Goal: Task Accomplishment & Management: Manage account settings

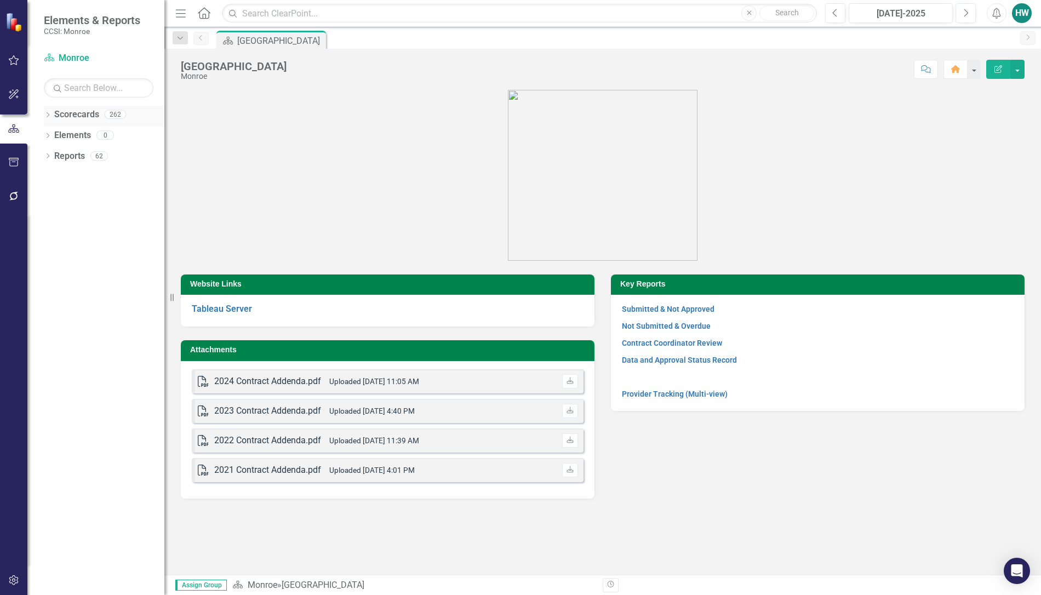
click at [47, 114] on icon "Dropdown" at bounding box center [48, 116] width 8 height 6
click at [51, 136] on icon "Dropdown" at bounding box center [53, 135] width 8 height 7
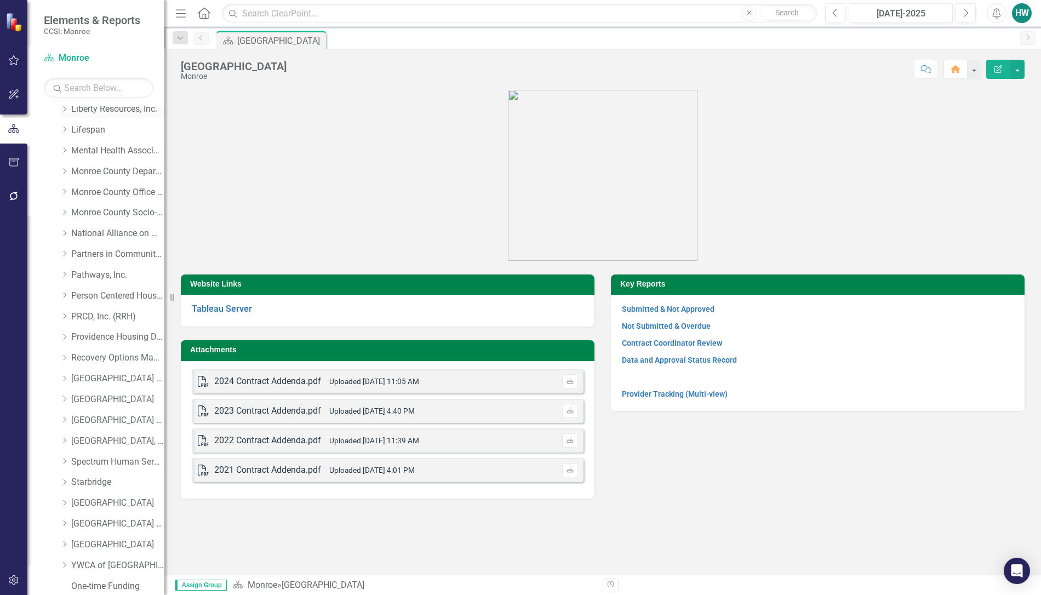
scroll to position [411, 0]
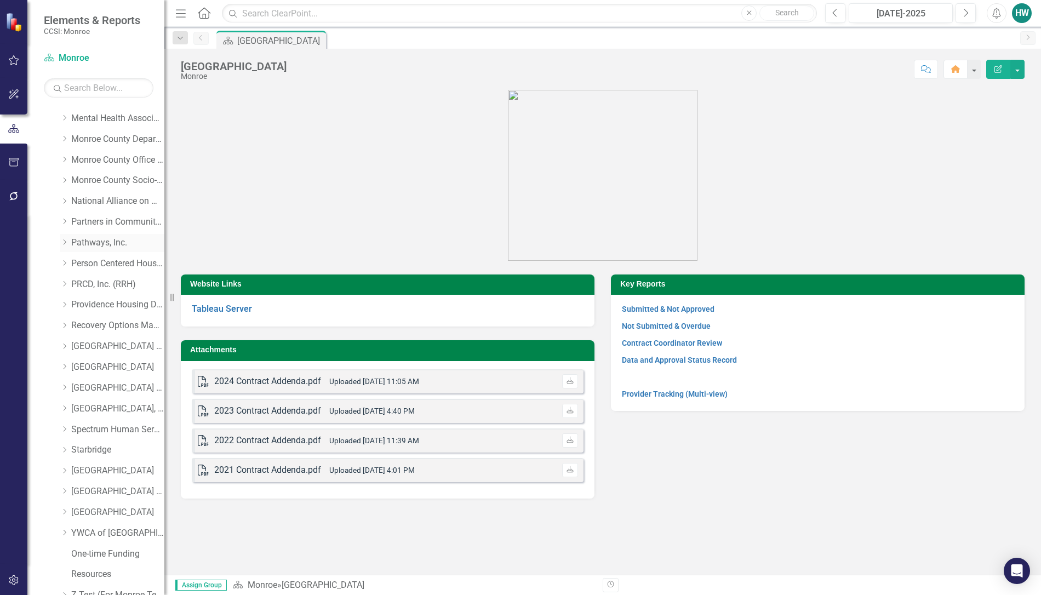
click at [80, 244] on link "Pathways, Inc." at bounding box center [117, 243] width 93 height 13
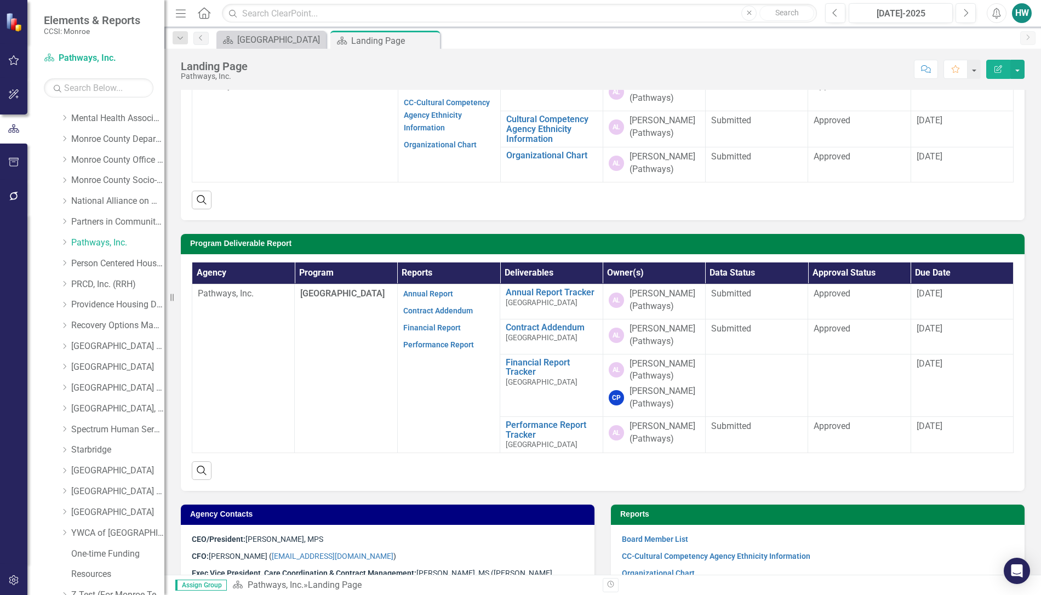
scroll to position [313, 0]
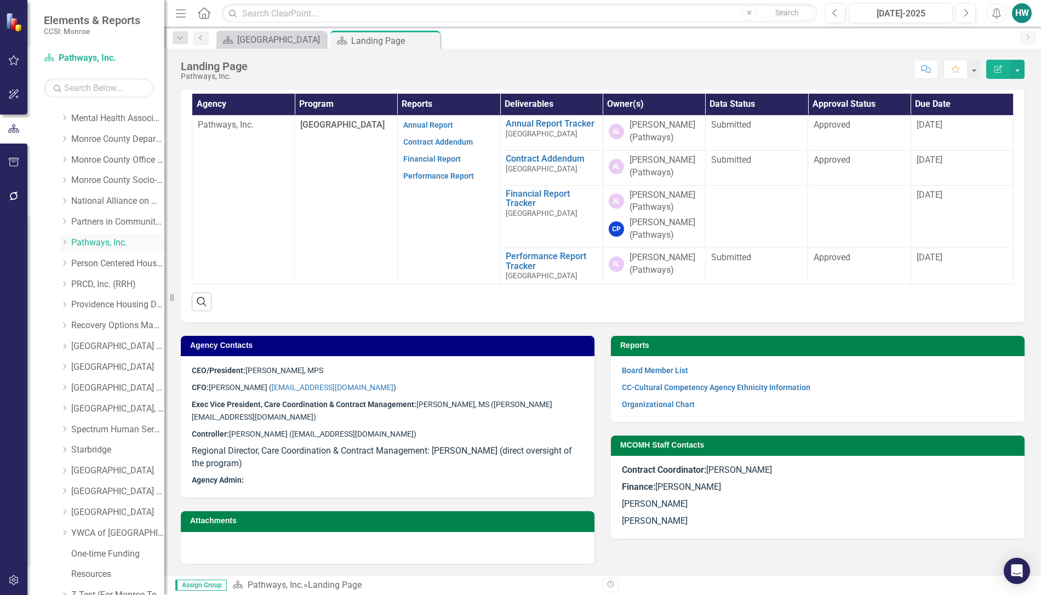
click at [62, 247] on div "Dropdown" at bounding box center [64, 242] width 8 height 9
click at [94, 283] on link "[GEOGRAPHIC_DATA]" at bounding box center [123, 284] width 82 height 13
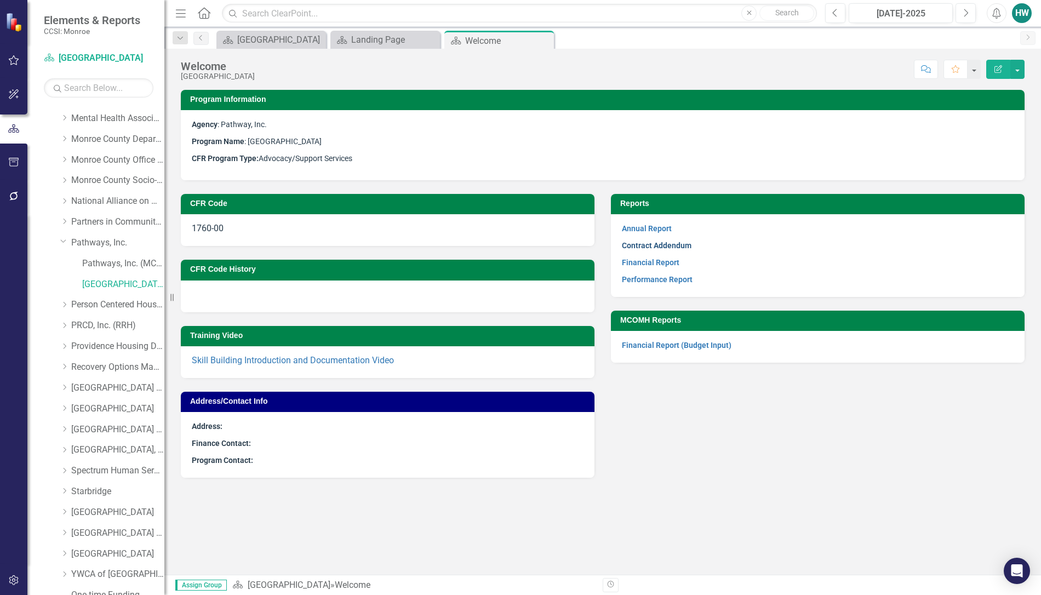
click at [669, 244] on link "Contract Addendum" at bounding box center [657, 245] width 70 height 9
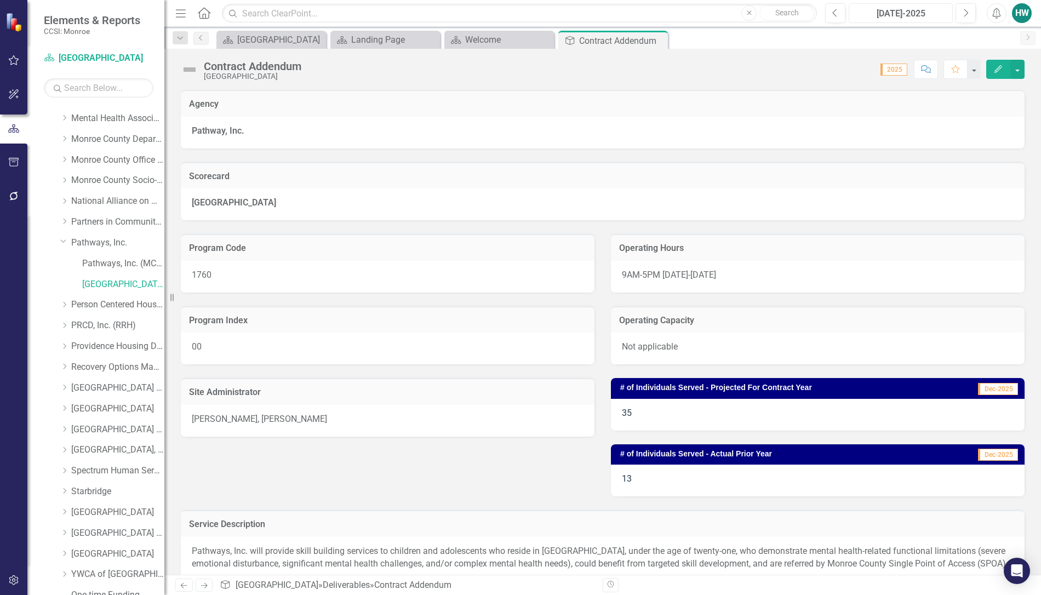
click at [882, 15] on div "[DATE]-2025" at bounding box center [901, 13] width 96 height 13
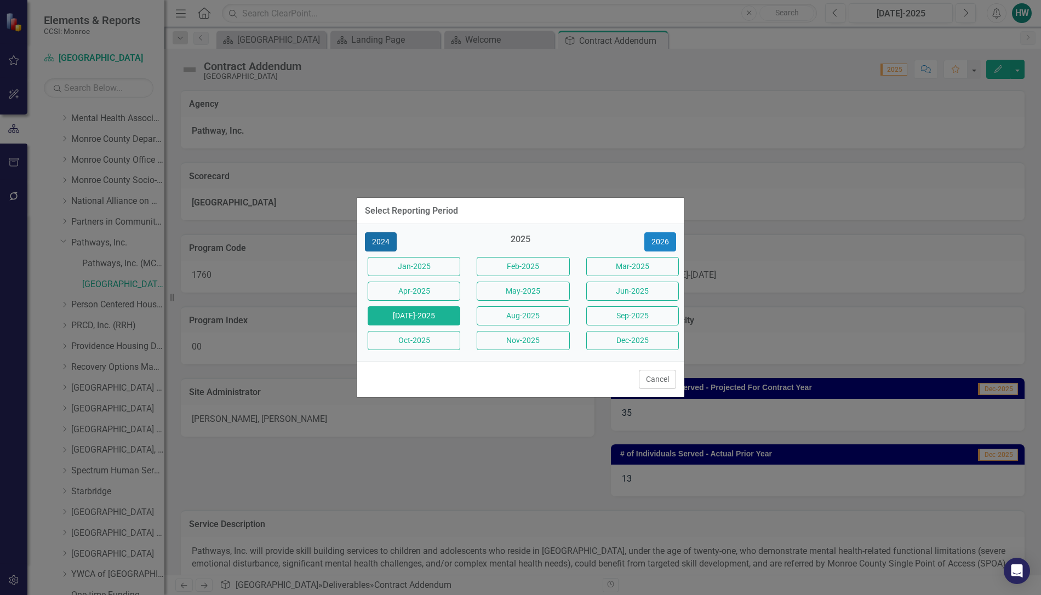
click at [390, 243] on button "2024" at bounding box center [381, 241] width 32 height 19
click at [624, 341] on button "Dec-2024" at bounding box center [632, 340] width 93 height 19
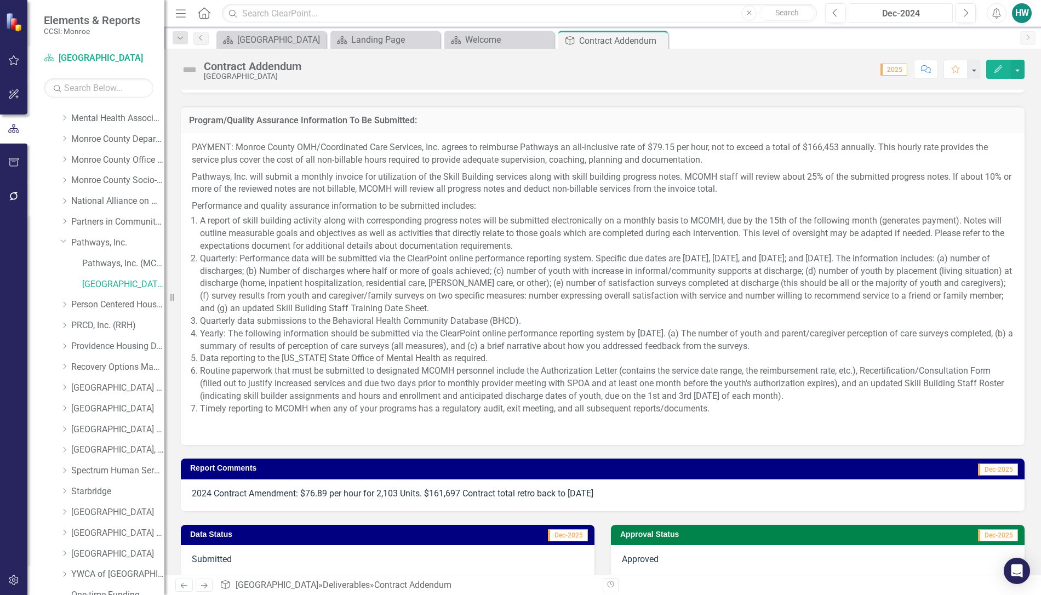
scroll to position [1096, 0]
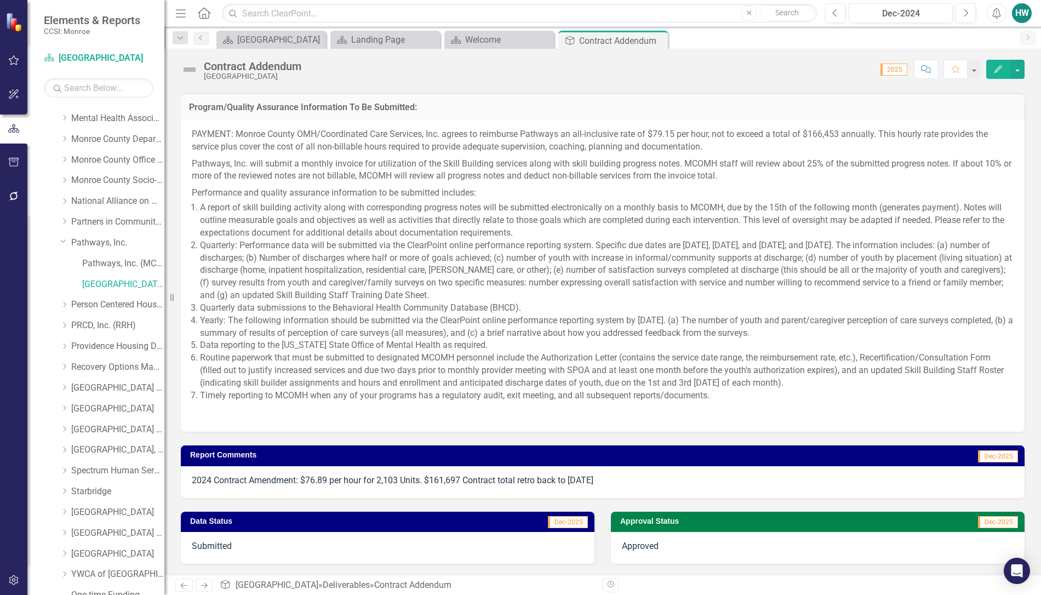
drag, startPoint x: 626, startPoint y: 483, endPoint x: 454, endPoint y: 492, distance: 172.3
click at [454, 492] on div "2024 Contract Amendment: $76.89 per hour for 2,103 Units. $161,697 Contract tot…" at bounding box center [603, 482] width 844 height 32
drag, startPoint x: 614, startPoint y: 477, endPoint x: 399, endPoint y: 483, distance: 214.9
click at [399, 483] on p "2024 Contract Amendment: $76.89 per hour for 2,103 Units. $161,697 Contract tot…" at bounding box center [603, 481] width 822 height 13
click at [707, 484] on p "2024 Contract Amendment: $76.89 per hour for 2,103 Units. $161,697 Contract tot…" at bounding box center [603, 481] width 822 height 13
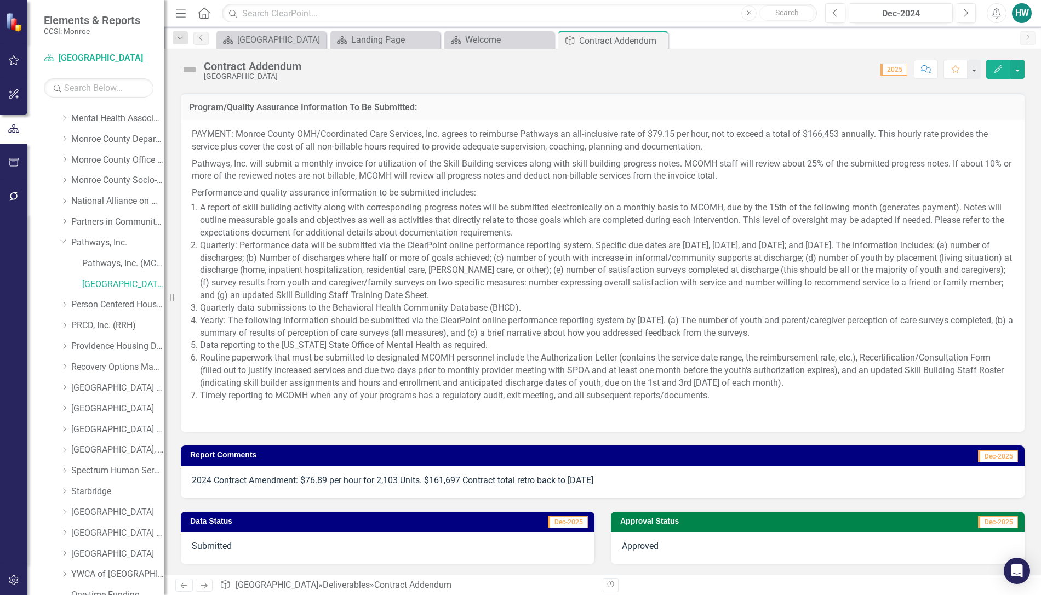
click at [707, 484] on p "2024 Contract Amendment: $76.89 per hour for 2,103 Units. $161,697 Contract tot…" at bounding box center [603, 481] width 822 height 13
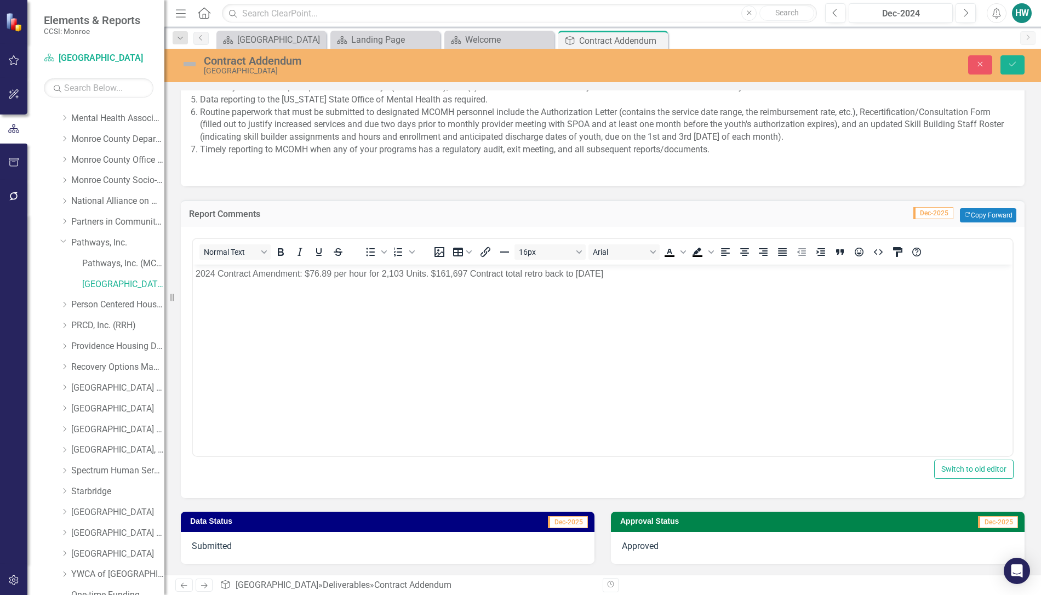
scroll to position [1343, 0]
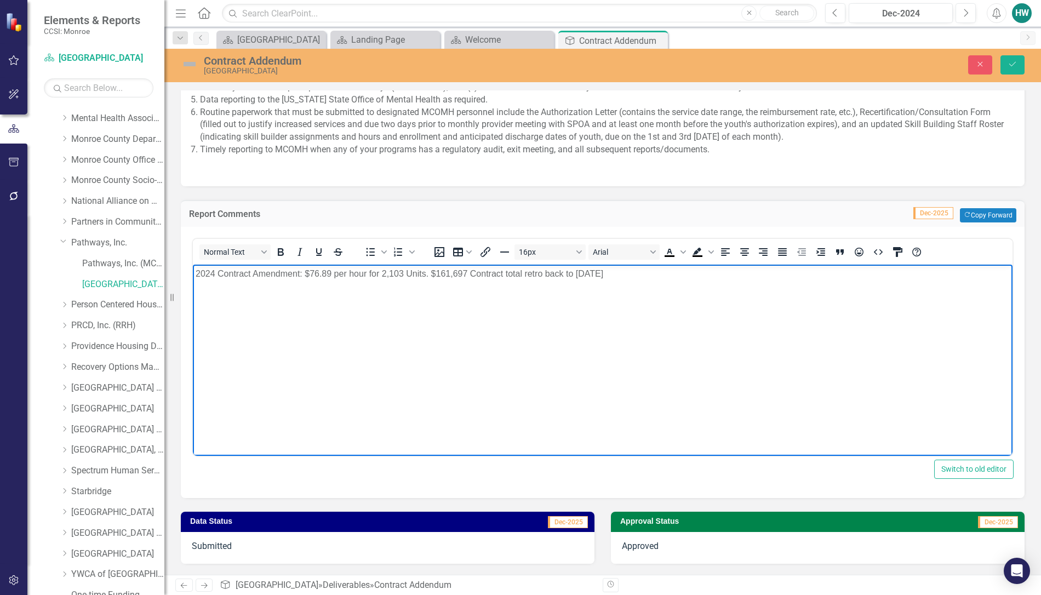
drag, startPoint x: 623, startPoint y: 276, endPoint x: 380, endPoint y: 545, distance: 362.0
click at [193, 281] on html "2024 Contract Amendment: $76.89 per hour for 2,103 Units. $161,697 Contract tot…" at bounding box center [603, 346] width 820 height 164
copy p "2024 Contract Amendment: $76.89 per hour for 2,103 Units. $161,697 Contract tot…"
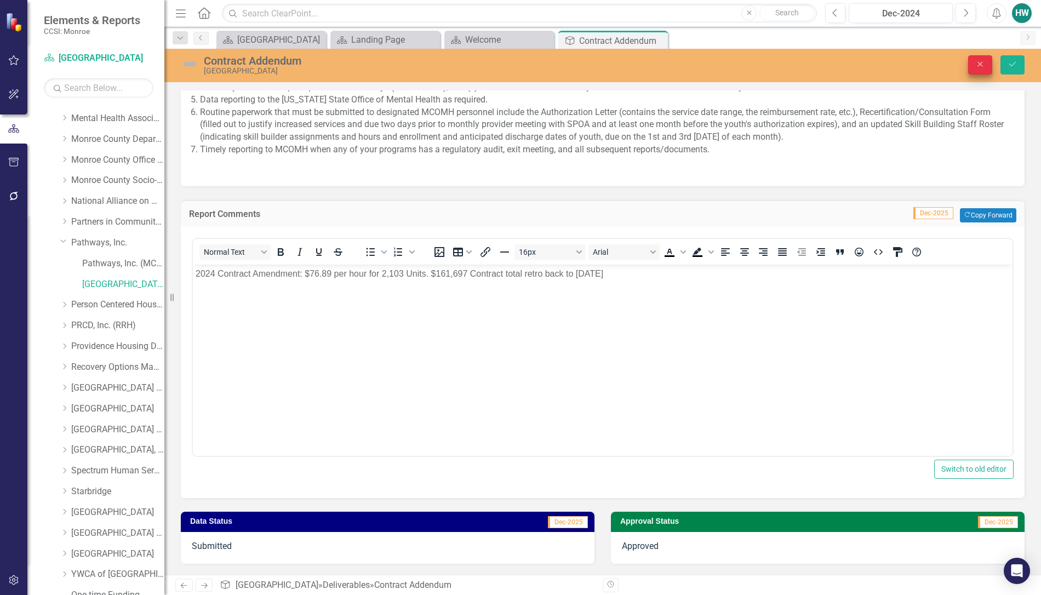
click at [987, 67] on button "Close" at bounding box center [980, 64] width 24 height 19
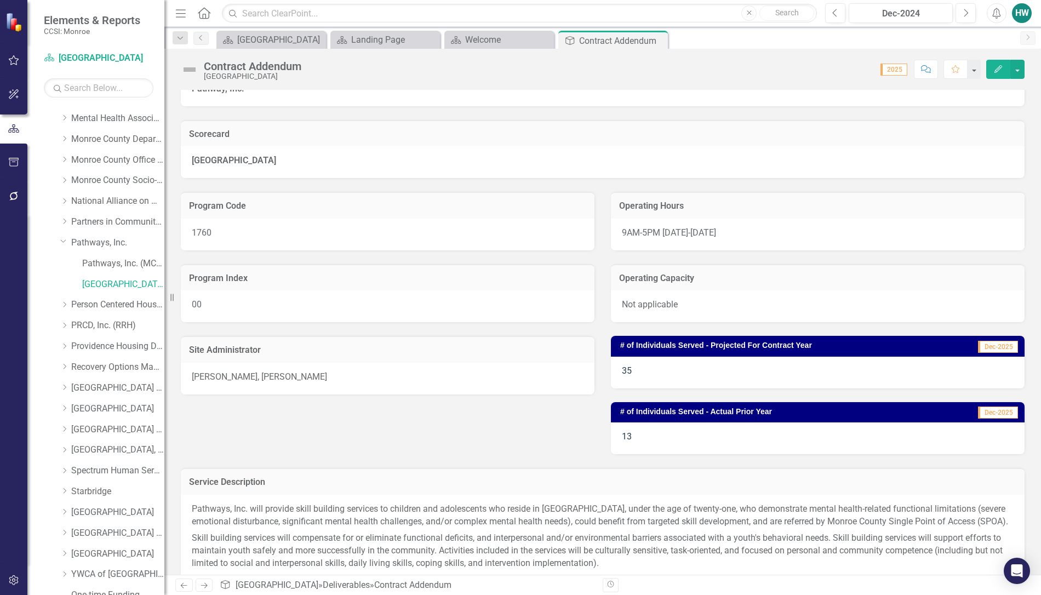
scroll to position [0, 0]
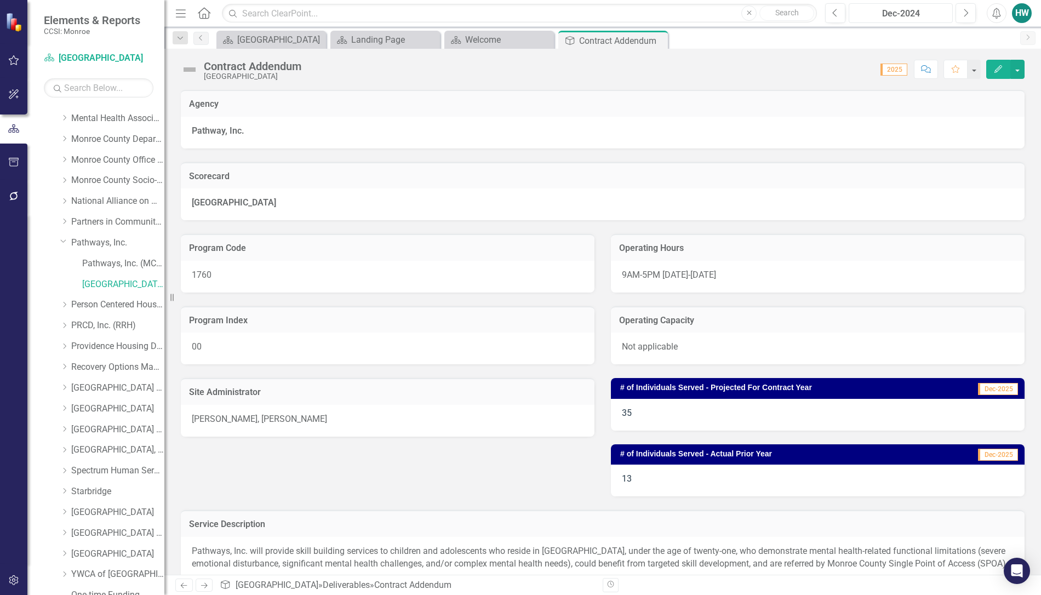
click at [938, 9] on div "Dec-2024" at bounding box center [901, 13] width 96 height 13
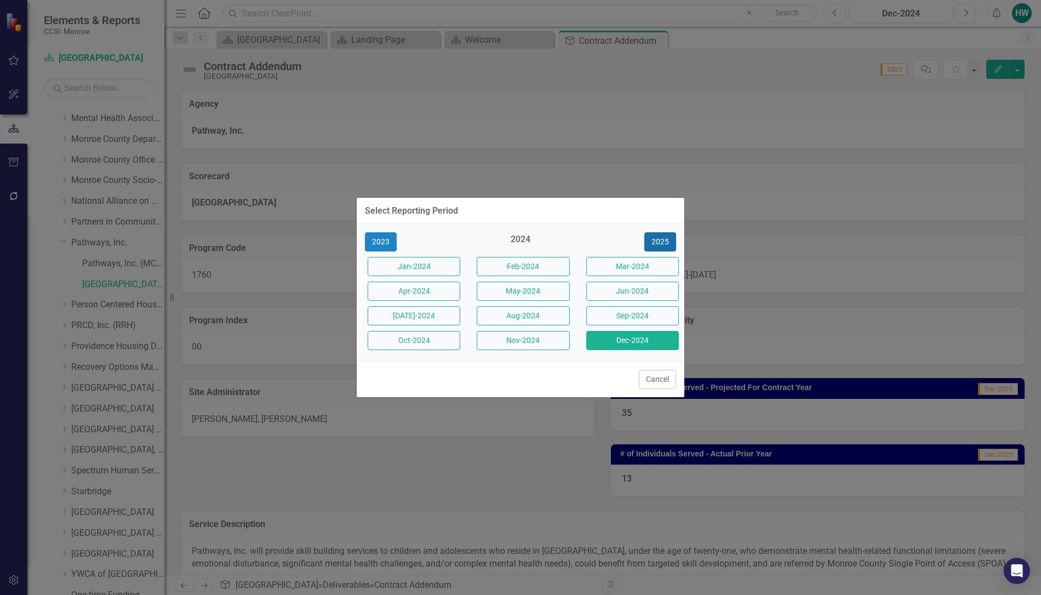
click at [655, 240] on button "2025" at bounding box center [660, 241] width 32 height 19
click at [520, 319] on button "Aug-2025" at bounding box center [523, 315] width 93 height 19
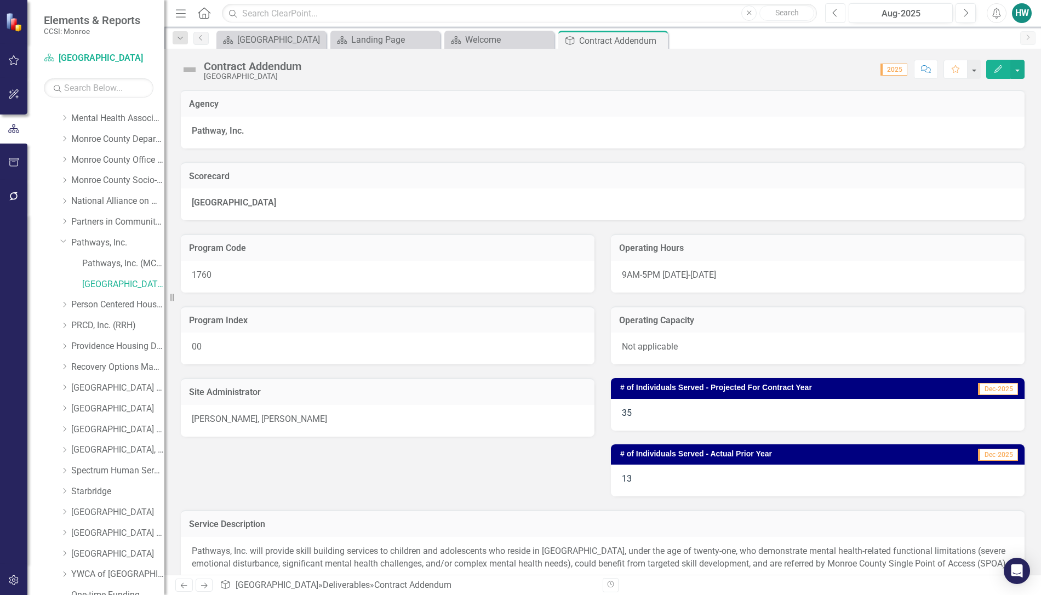
click at [837, 14] on icon "Previous" at bounding box center [835, 13] width 6 height 10
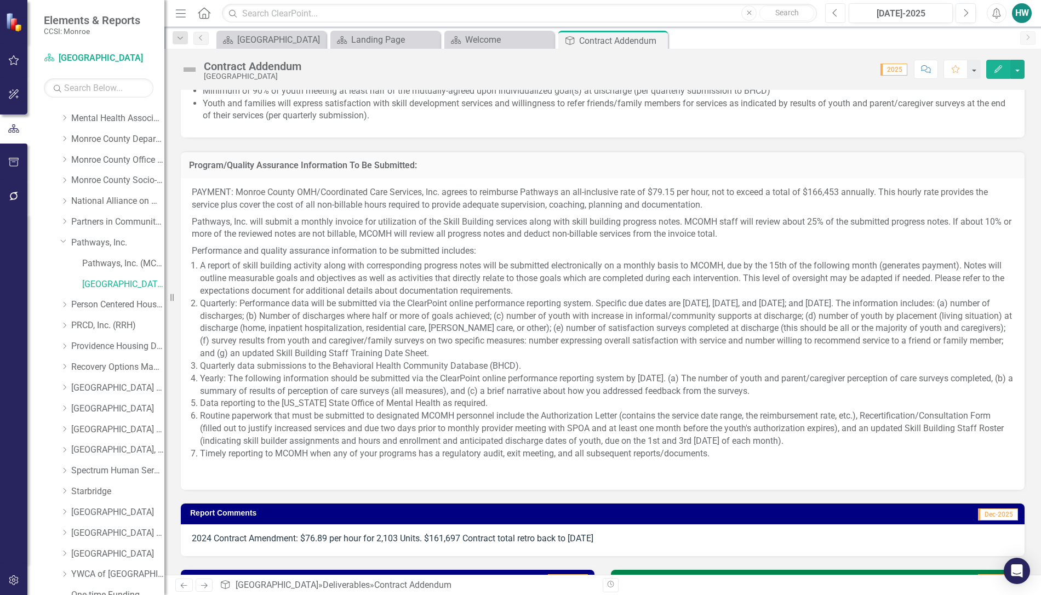
scroll to position [1096, 0]
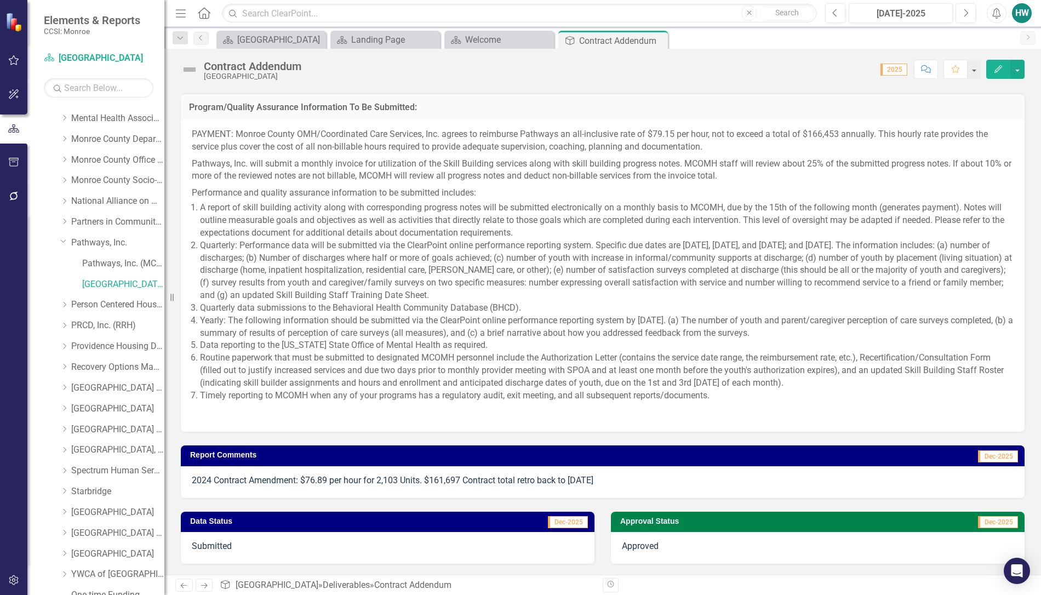
click at [318, 481] on p "2024 Contract Amendment: $76.89 per hour for 2,103 Units. $161,697 Contract tot…" at bounding box center [603, 481] width 822 height 13
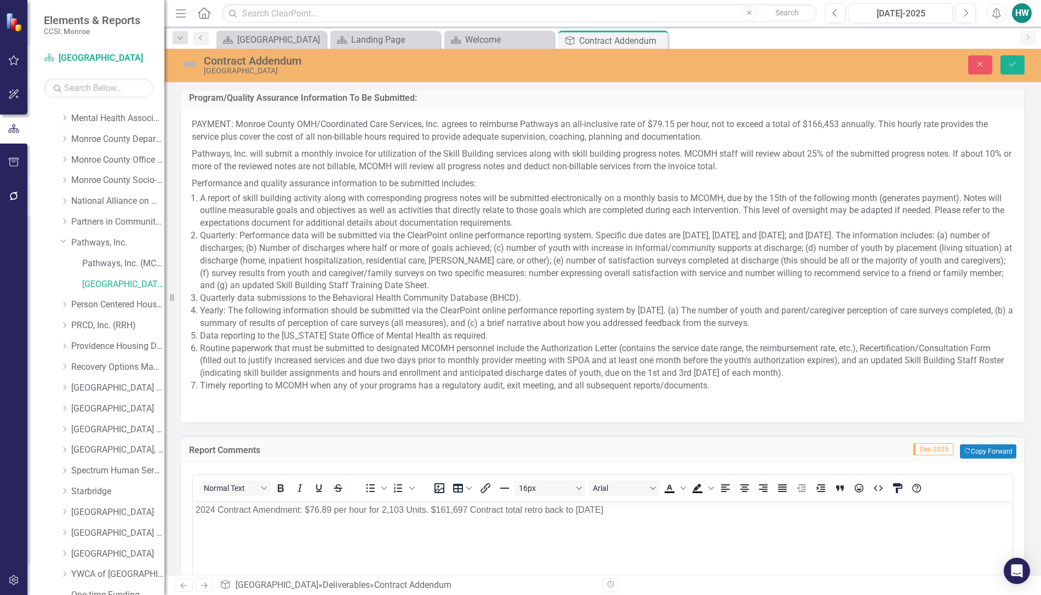
scroll to position [0, 0]
click at [213, 510] on p "2024 Contract Amendment: $76.89 per hour for 2,103 Units. $161,697 Contract tot…" at bounding box center [603, 509] width 814 height 13
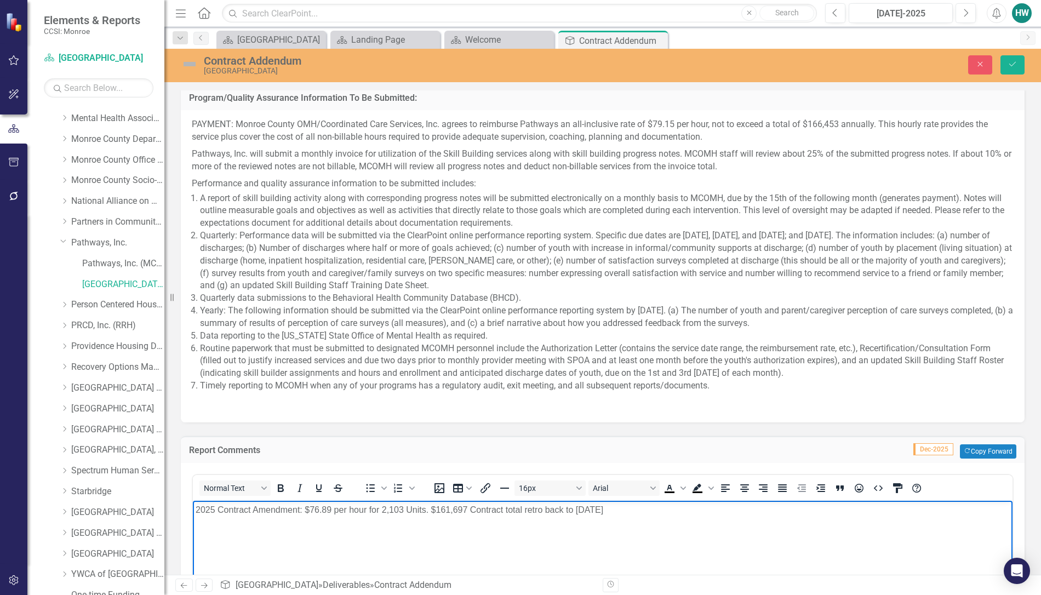
click at [613, 510] on p "2025 Contract Amendment: $76.89 per hour for 2,103 Units. $161,697 Contract tot…" at bounding box center [603, 509] width 814 height 13
click at [679, 513] on p "2025 Contract Amendment: $76.89 per hour for 2,103 Units. $161,697 Contract tot…" at bounding box center [603, 509] width 814 height 13
click at [737, 509] on p "2025 Contract Amendment: $76.89 per hour for 2,103 Units. $161,697 Contract tot…" at bounding box center [603, 509] width 814 height 13
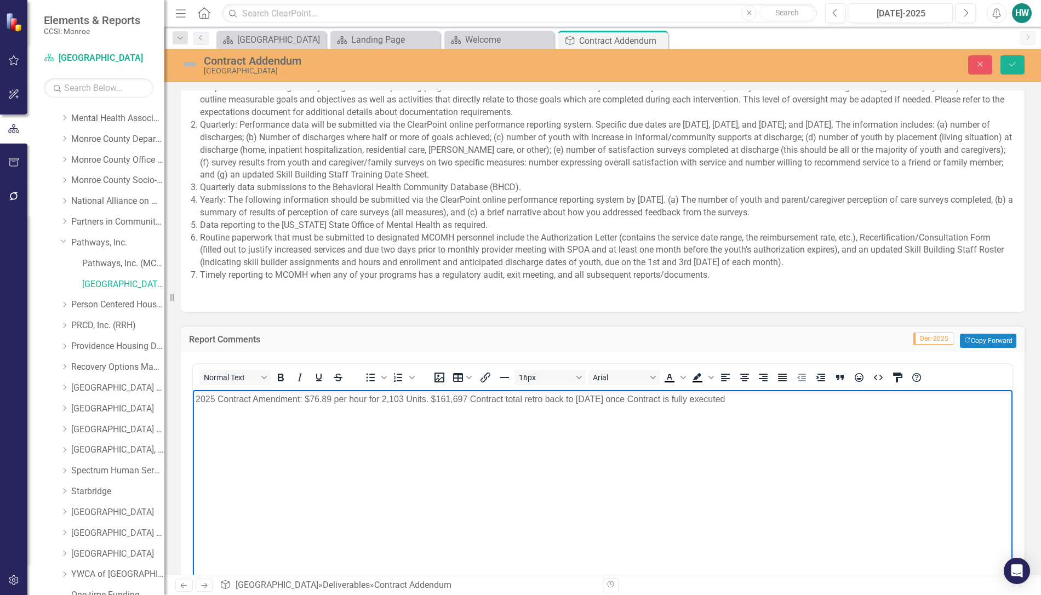
scroll to position [1343, 0]
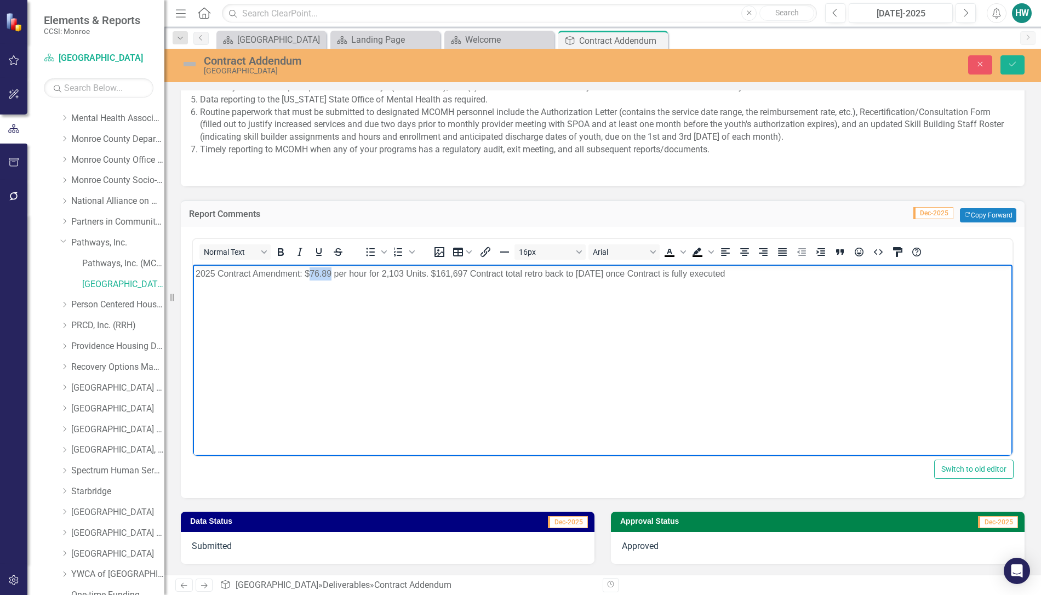
drag, startPoint x: 330, startPoint y: 273, endPoint x: 309, endPoint y: 273, distance: 21.4
click at [309, 273] on p "2025 Contract Amendment: $76.89 per hour for 2,103 Units. $161,697 Contract tot…" at bounding box center [603, 273] width 814 height 13
drag, startPoint x: 465, startPoint y: 273, endPoint x: 448, endPoint y: 273, distance: 17.5
click at [448, 273] on p "2025 Contract Amendment: $80.61 per hour for 2,103 Units. $161,697 Contract tot…" at bounding box center [603, 273] width 814 height 13
drag, startPoint x: 467, startPoint y: 275, endPoint x: 430, endPoint y: 275, distance: 37.3
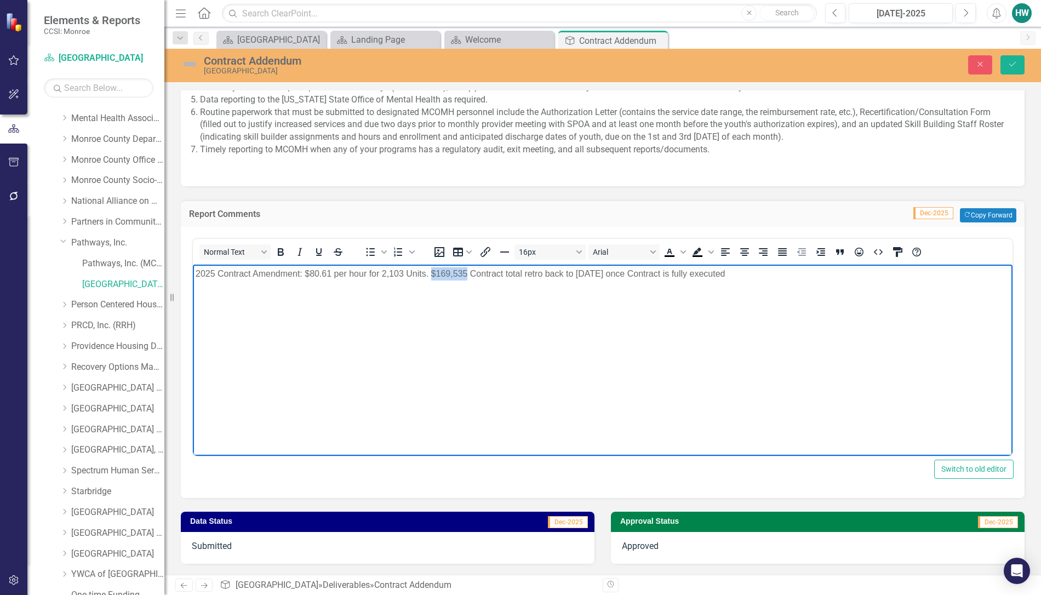
click at [430, 275] on p "2025 Contract Amendment: $80.61 per hour for 2,103 Units. $169,535 Contract tot…" at bounding box center [603, 273] width 814 height 13
click at [283, 253] on icon "Bold" at bounding box center [281, 252] width 6 height 8
click at [745, 278] on p "2025 Contract Amendment: $80.61 per hour for 2,103 Units. $169,535 Contract tot…" at bounding box center [603, 273] width 814 height 13
click at [749, 273] on p "2025 Contract Amendment: $80.61 per hour for 2,103 Units. $169,535 Contract tot…" at bounding box center [603, 273] width 814 height 13
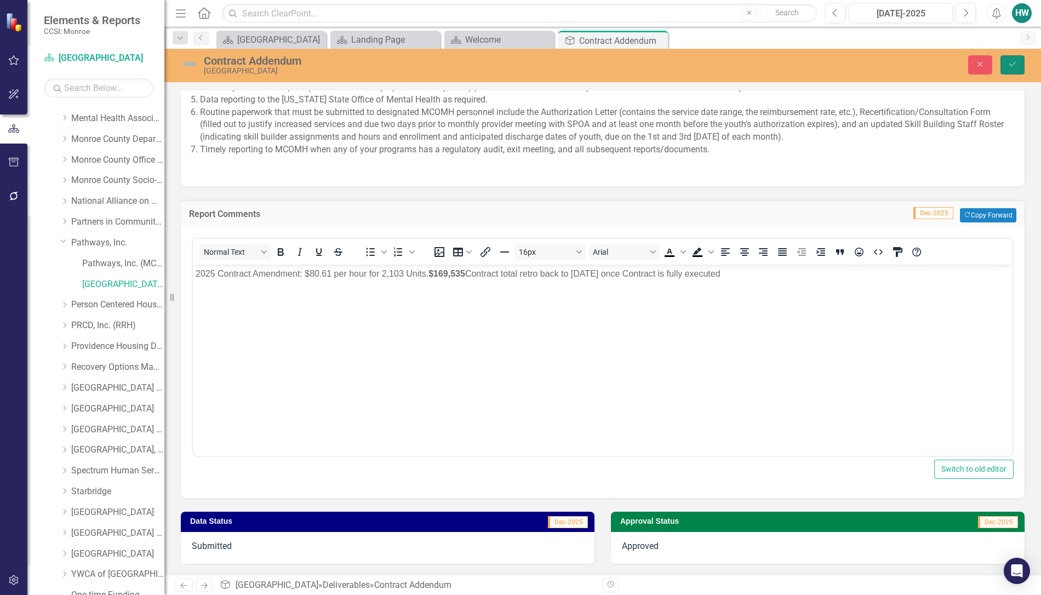
click at [1014, 64] on icon "submit" at bounding box center [1012, 64] width 7 height 4
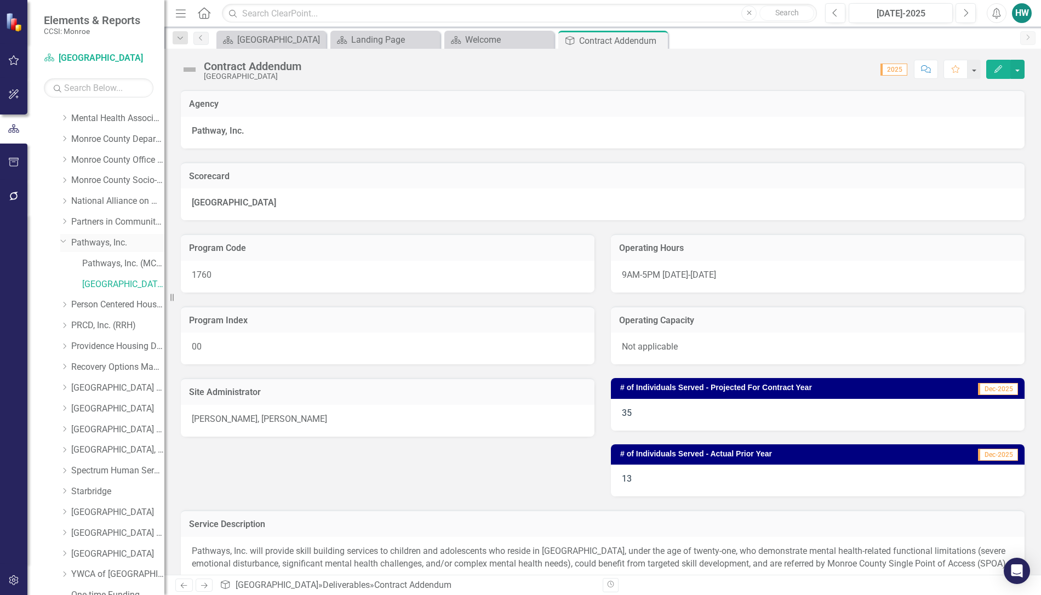
click at [65, 244] on icon "Dropdown" at bounding box center [63, 241] width 7 height 8
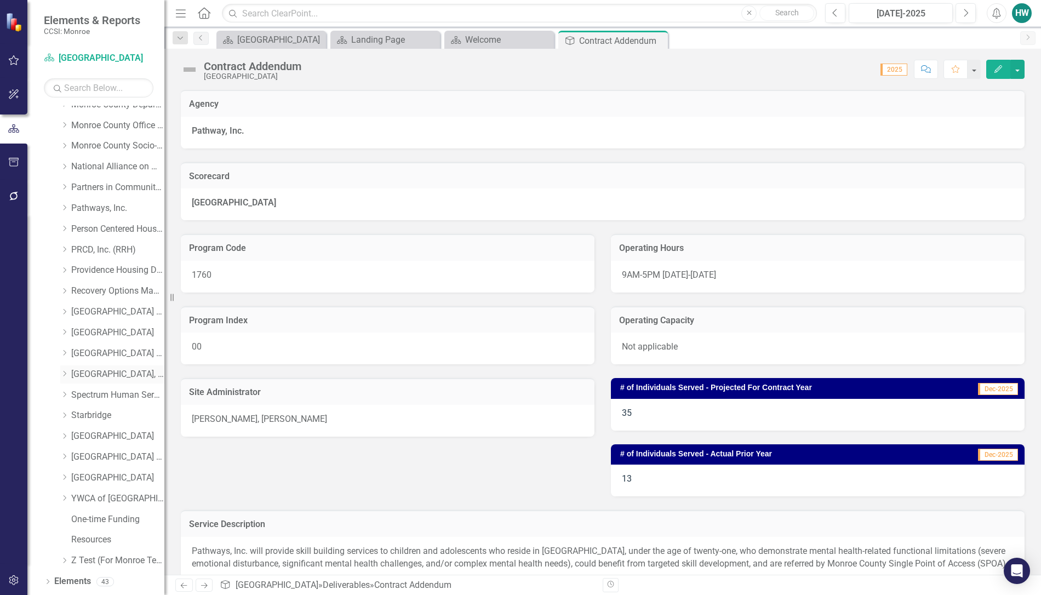
scroll to position [465, 0]
click at [63, 272] on icon "Dropdown" at bounding box center [64, 272] width 8 height 7
click at [110, 352] on link "[GEOGRAPHIC_DATA]" at bounding box center [123, 355] width 82 height 13
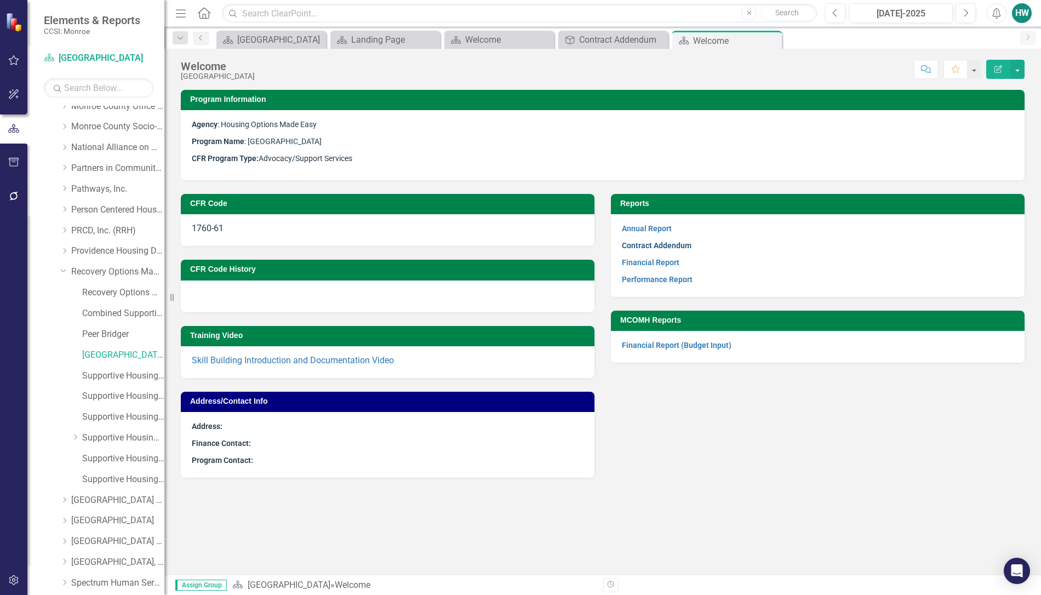
click at [656, 243] on link "Contract Addendum" at bounding box center [657, 245] width 70 height 9
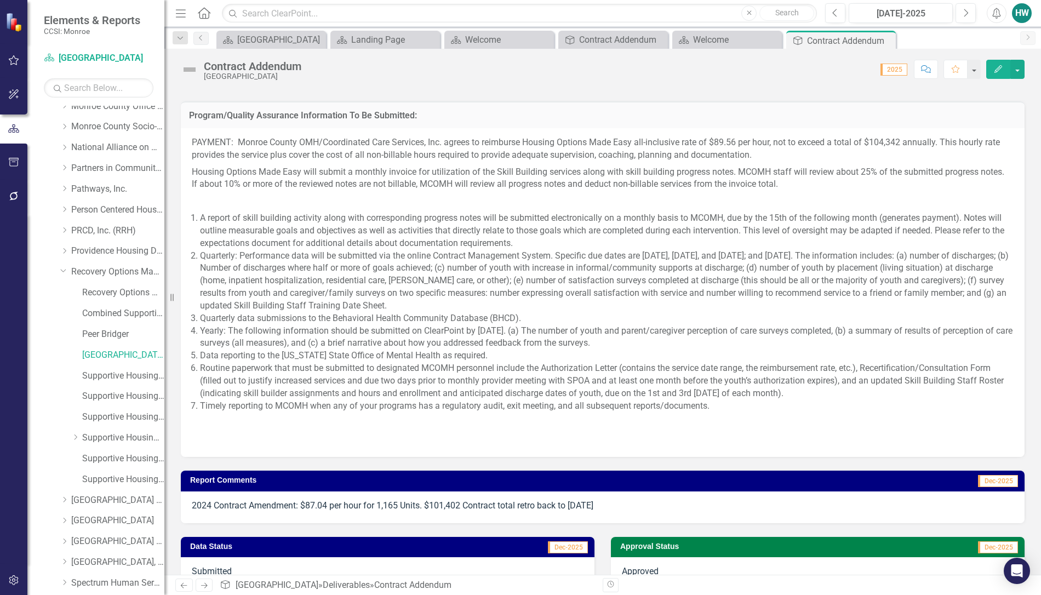
scroll to position [1226, 0]
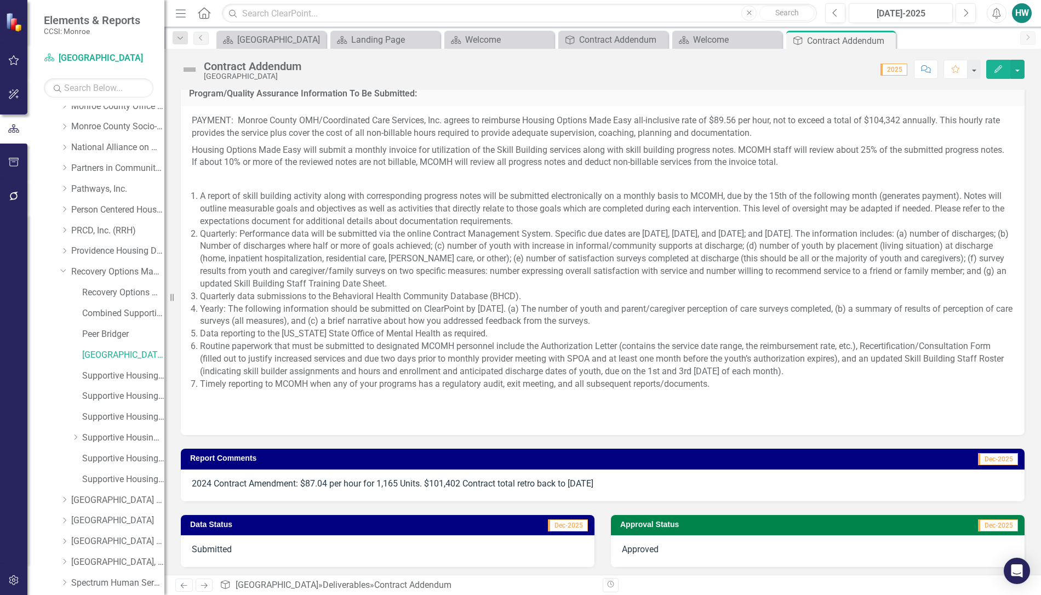
click at [647, 481] on p "2024 Contract Amendment: $87.04 per hour for 1,165 Units. $101,402 Contract tot…" at bounding box center [603, 484] width 822 height 13
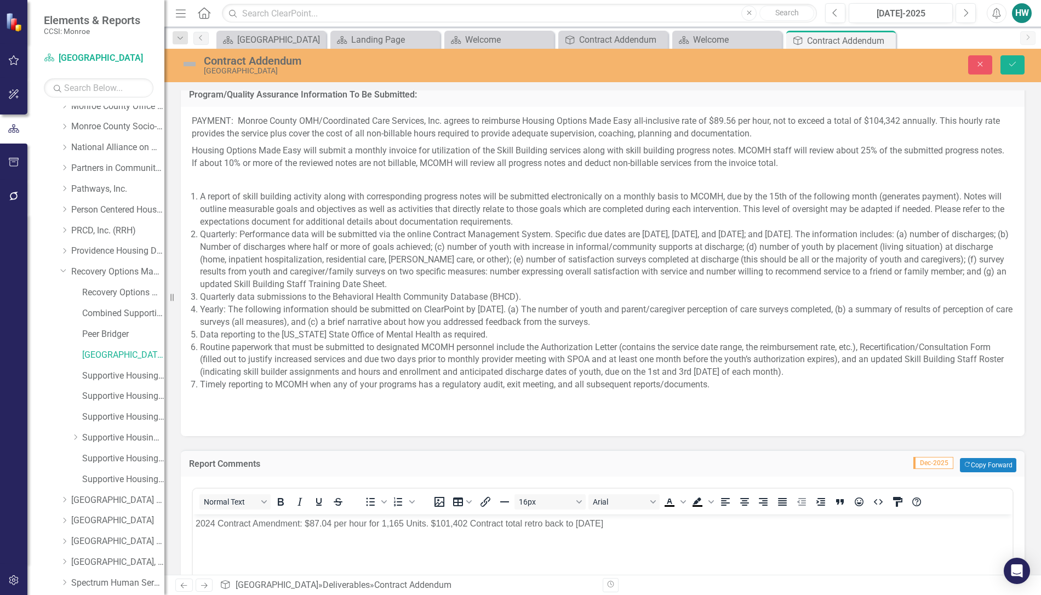
scroll to position [1474, 0]
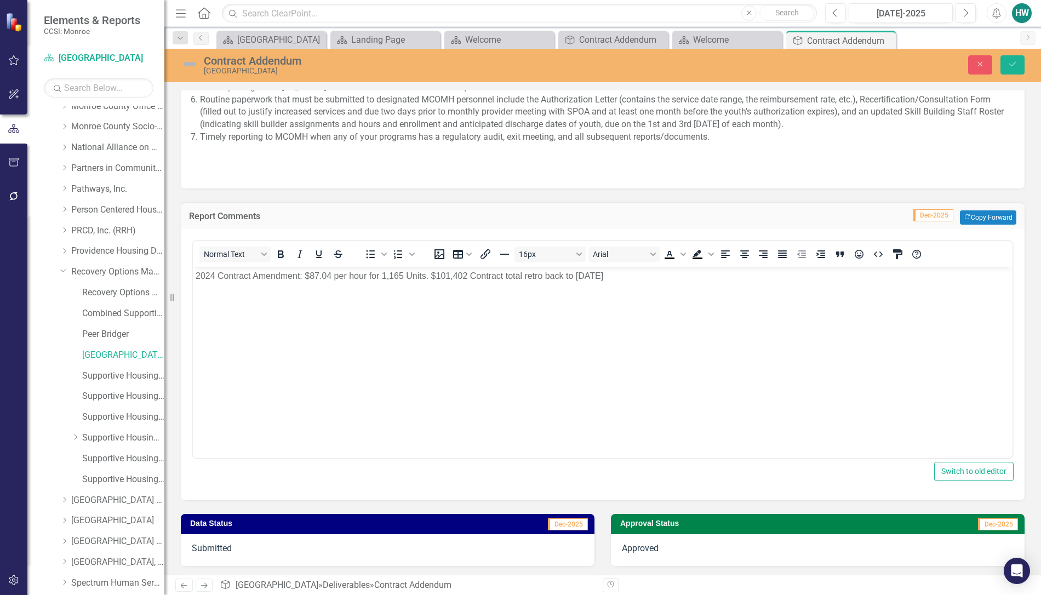
click at [667, 282] on body "2024 Contract Amendment: $87.04 per hour for 1,165 Units. $101,402 Contract tot…" at bounding box center [603, 348] width 820 height 164
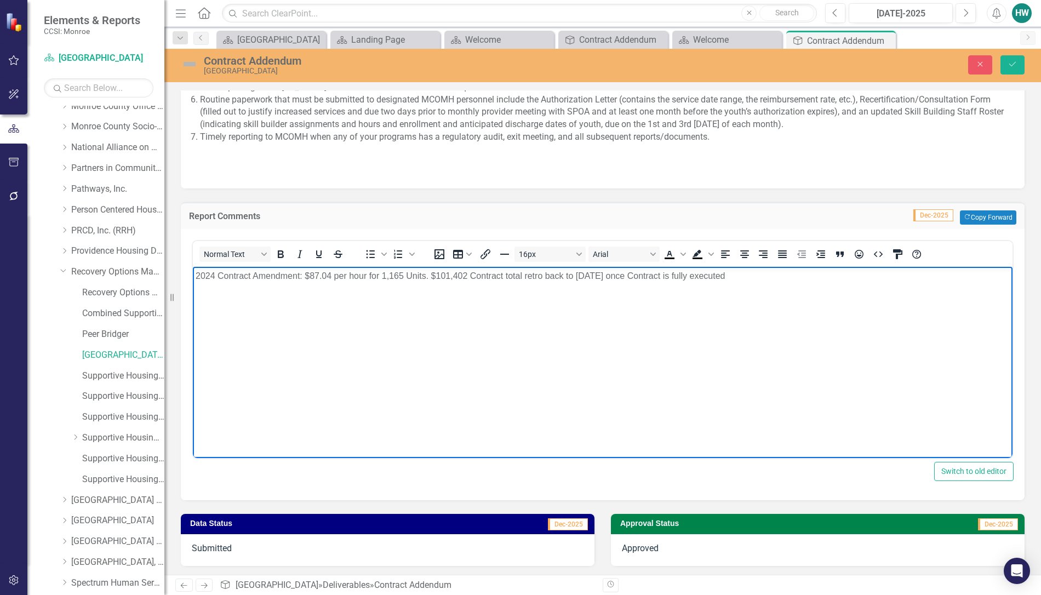
click at [211, 273] on p "2024 Contract Amendment: $87.04 per hour for 1,165 Units. $101,402 Contract tot…" at bounding box center [603, 275] width 814 height 13
drag, startPoint x: 330, startPoint y: 275, endPoint x: 307, endPoint y: 276, distance: 23.6
click at [307, 276] on p "2025 Contract Amendment: $87.04 per hour for 1,165 Units. $101,402 Contract tot…" at bounding box center [603, 275] width 814 height 13
drag, startPoint x: 471, startPoint y: 275, endPoint x: 447, endPoint y: 275, distance: 24.7
click at [447, 275] on p "2025 Contract Amendment: $139.44 per hour for 1,165 Units. $101,402 Contract to…" at bounding box center [603, 275] width 814 height 13
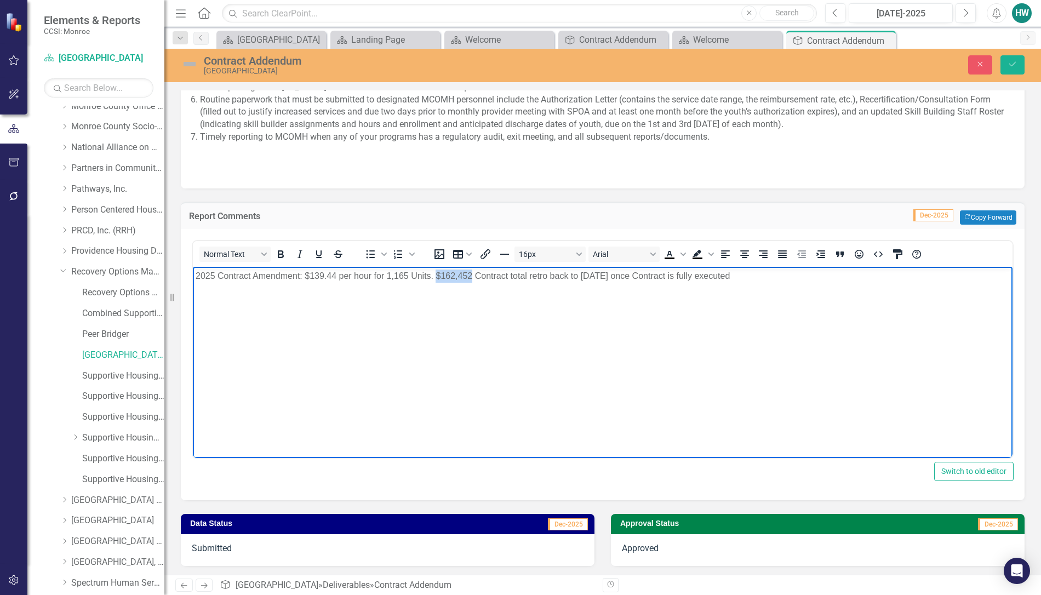
drag, startPoint x: 471, startPoint y: 275, endPoint x: 437, endPoint y: 275, distance: 34.0
click at [437, 275] on p "2025 Contract Amendment: $139.44 per hour for 1,165 Units. $162,452 Contract to…" at bounding box center [603, 275] width 814 height 13
click at [283, 250] on icon "Bold" at bounding box center [280, 254] width 13 height 13
click at [614, 275] on p "2025 Contract Amendment: $139.44 per hour for 1,165 Units. $162,452 Contract to…" at bounding box center [603, 275] width 814 height 13
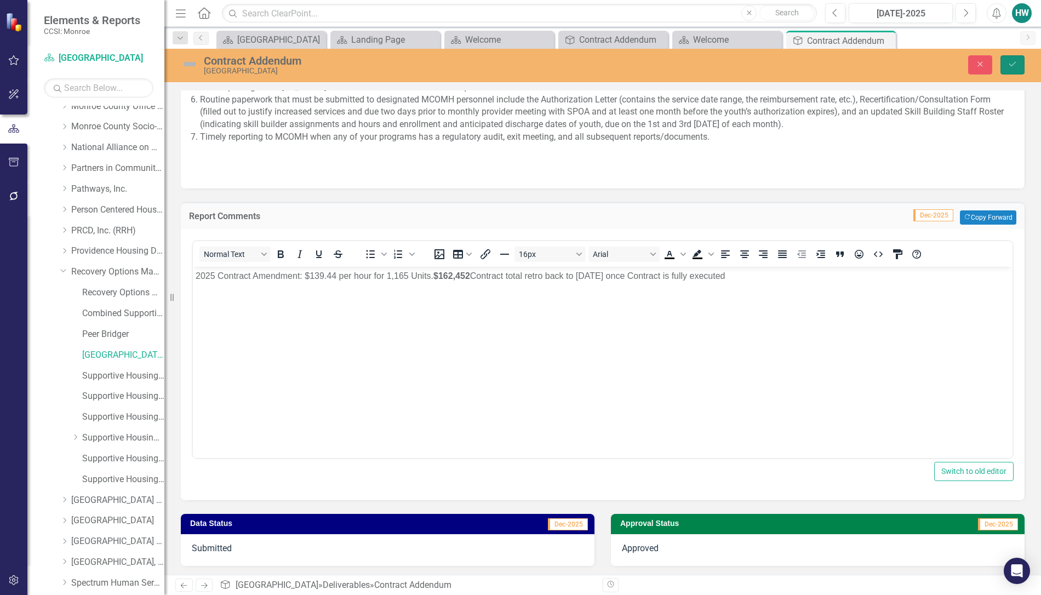
click at [1017, 64] on icon "Save" at bounding box center [1013, 64] width 10 height 8
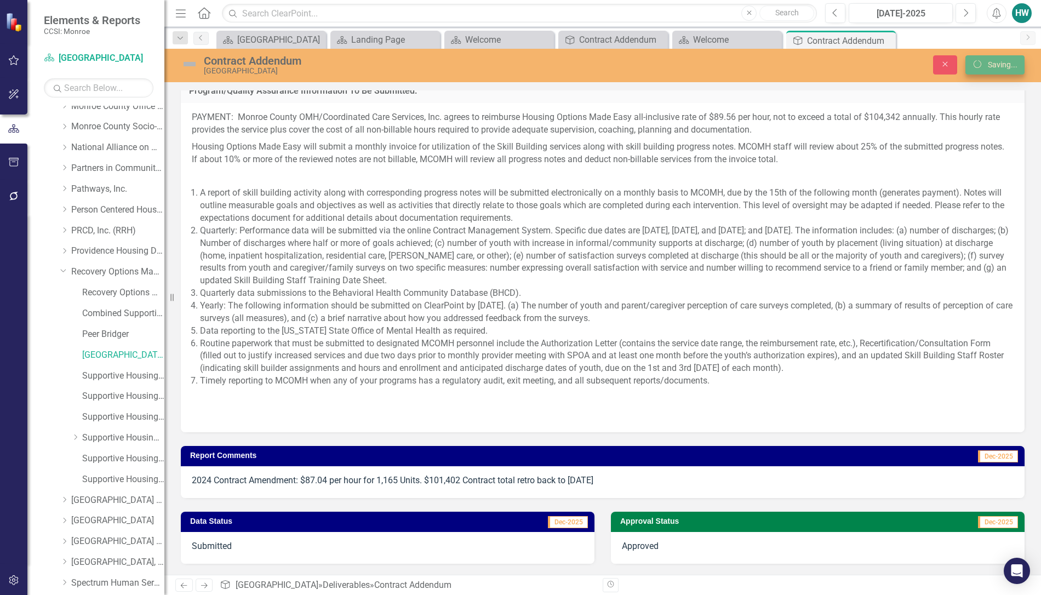
scroll to position [1228, 0]
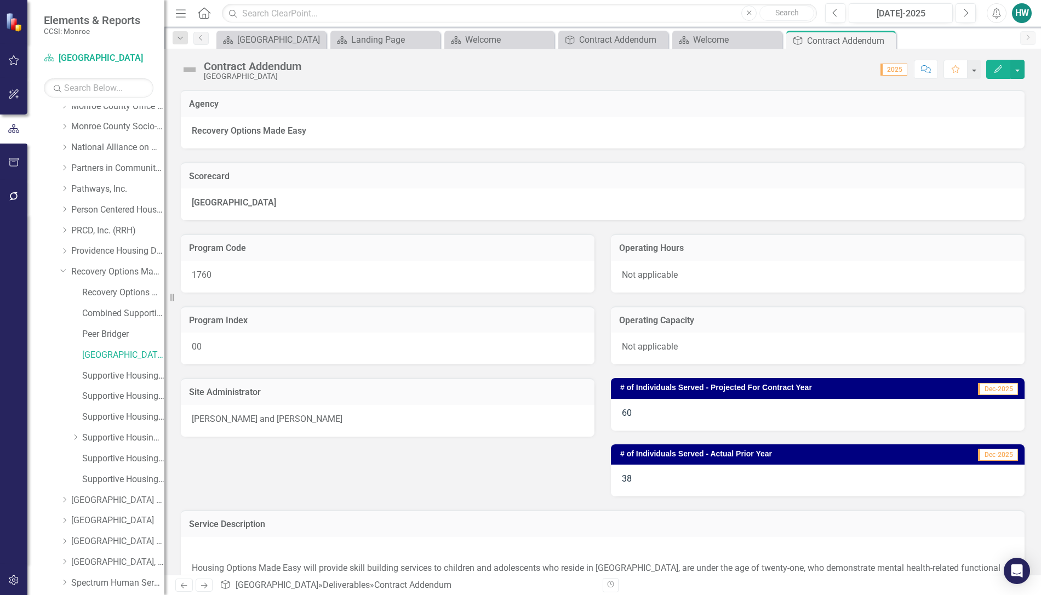
click at [916, 513] on div "Service Description" at bounding box center [603, 523] width 844 height 27
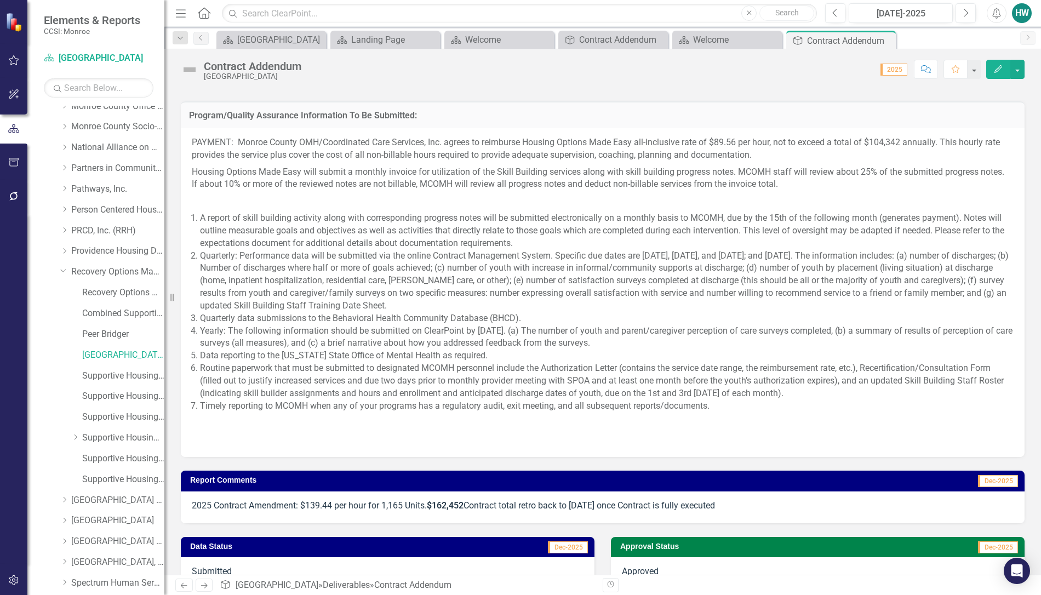
scroll to position [1226, 0]
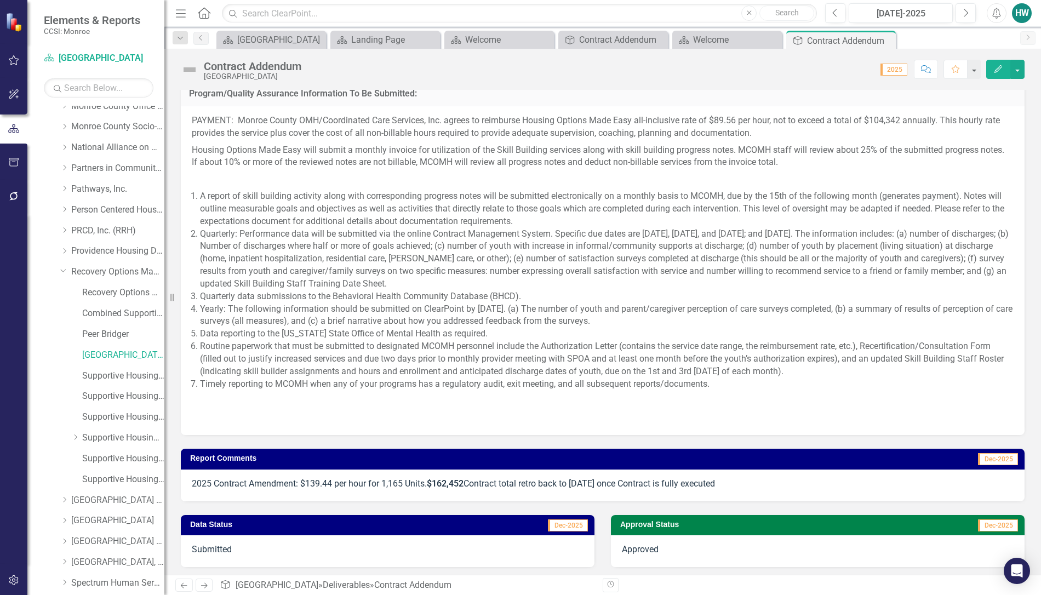
click at [753, 479] on p "2025 Contract Amendment: $139.44 per hour for 1,165 Units. $162,452 Contract to…" at bounding box center [603, 484] width 822 height 13
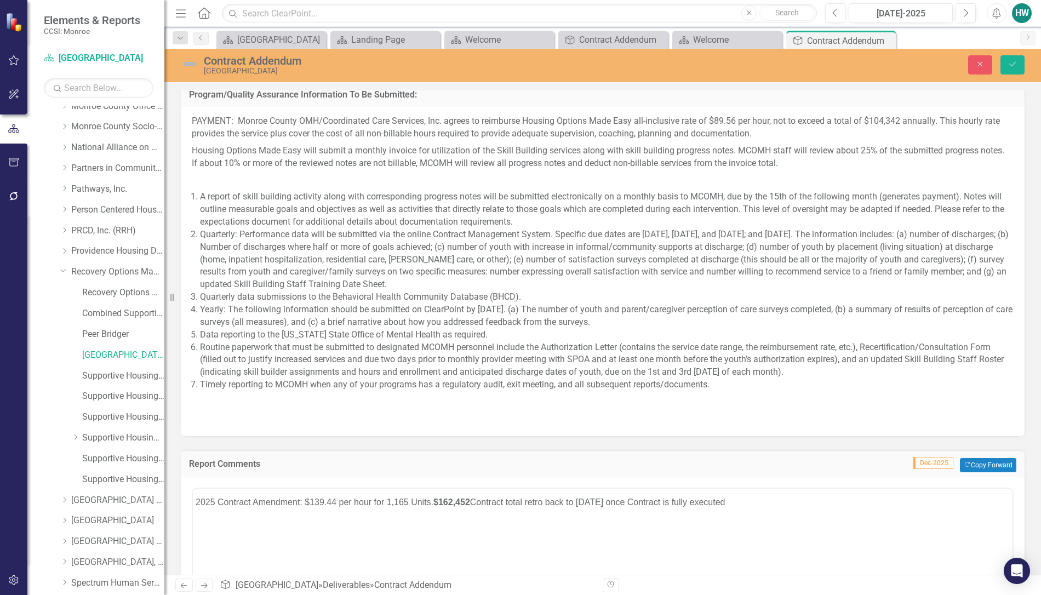
scroll to position [0, 0]
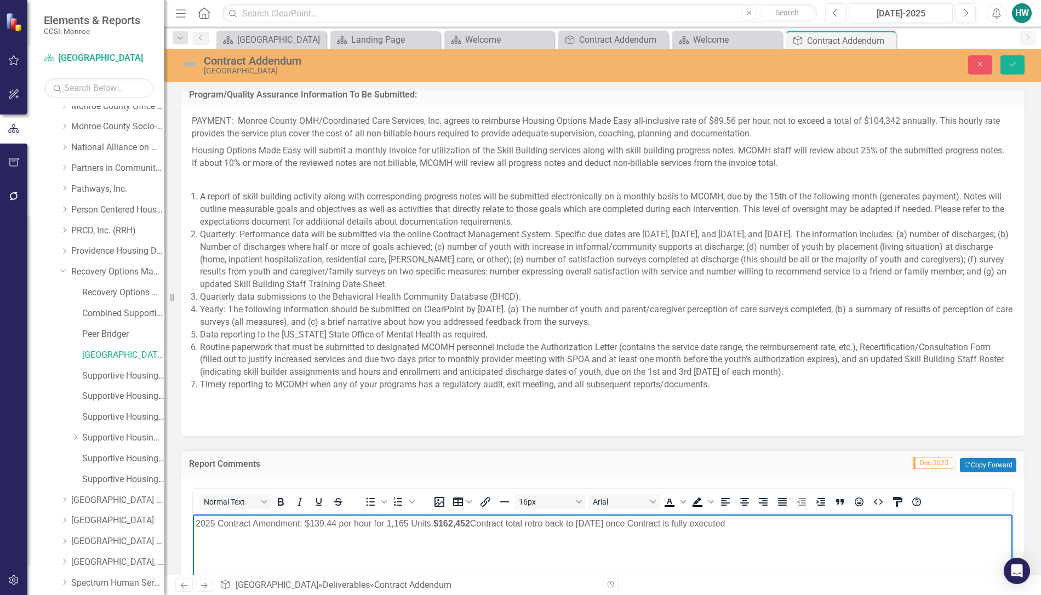
click at [322, 522] on p "2025 Contract Amendment: $139.44 per hour for 1,165 Units. $162,452 Contract to…" at bounding box center [603, 523] width 814 height 13
drag, startPoint x: 471, startPoint y: 523, endPoint x: 446, endPoint y: 523, distance: 24.7
click at [446, 523] on strong "$162,452" at bounding box center [451, 522] width 37 height 9
click at [1006, 69] on button "Save" at bounding box center [1013, 64] width 24 height 19
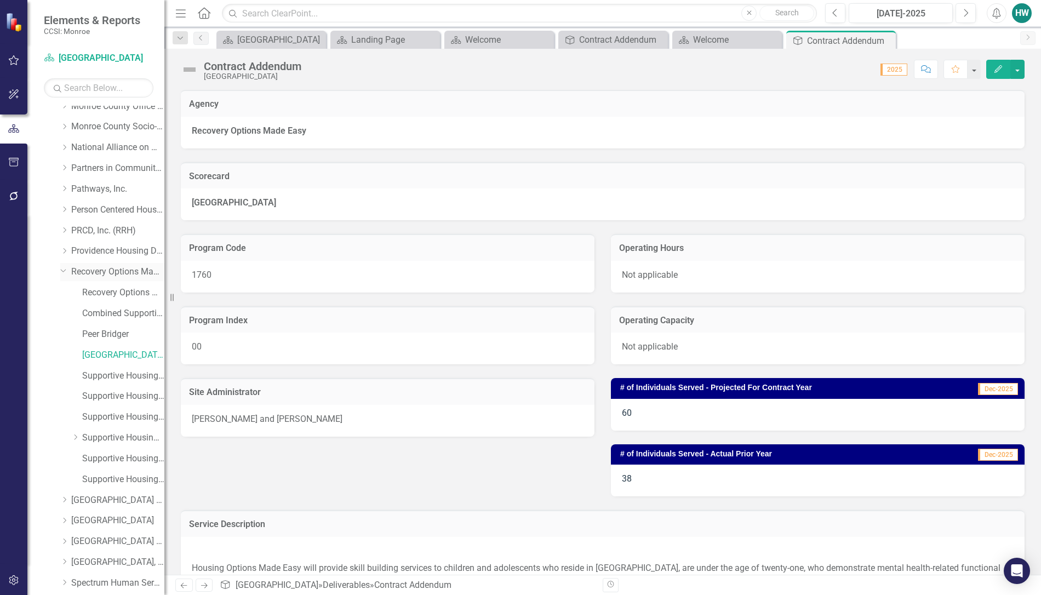
click at [63, 272] on icon "Dropdown" at bounding box center [63, 270] width 7 height 8
click at [65, 185] on icon "Dropdown" at bounding box center [64, 188] width 8 height 7
click at [113, 225] on link "[GEOGRAPHIC_DATA]" at bounding box center [123, 231] width 82 height 13
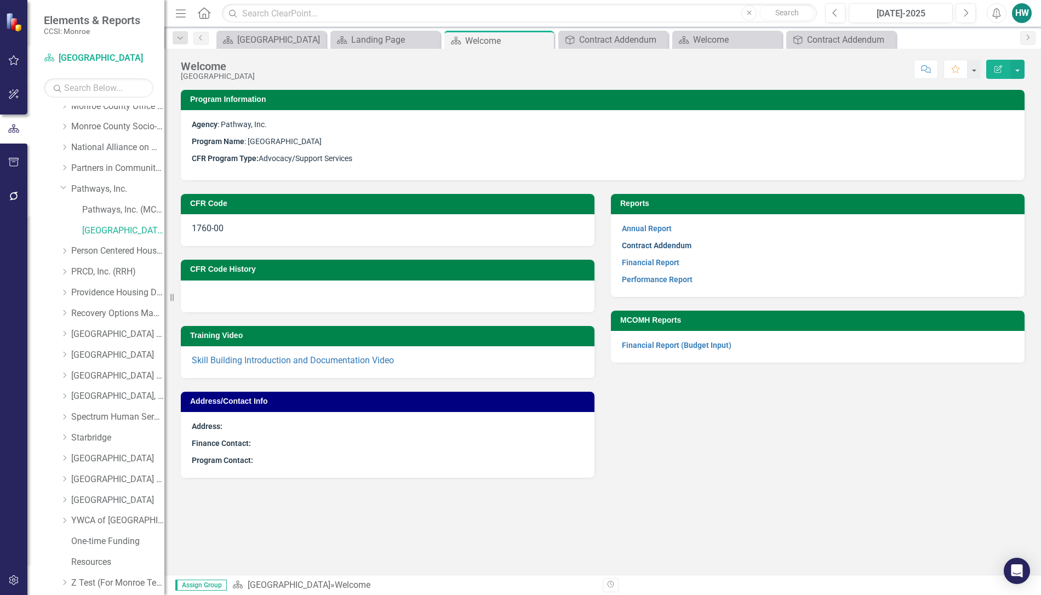
click at [662, 247] on link "Contract Addendum" at bounding box center [657, 245] width 70 height 9
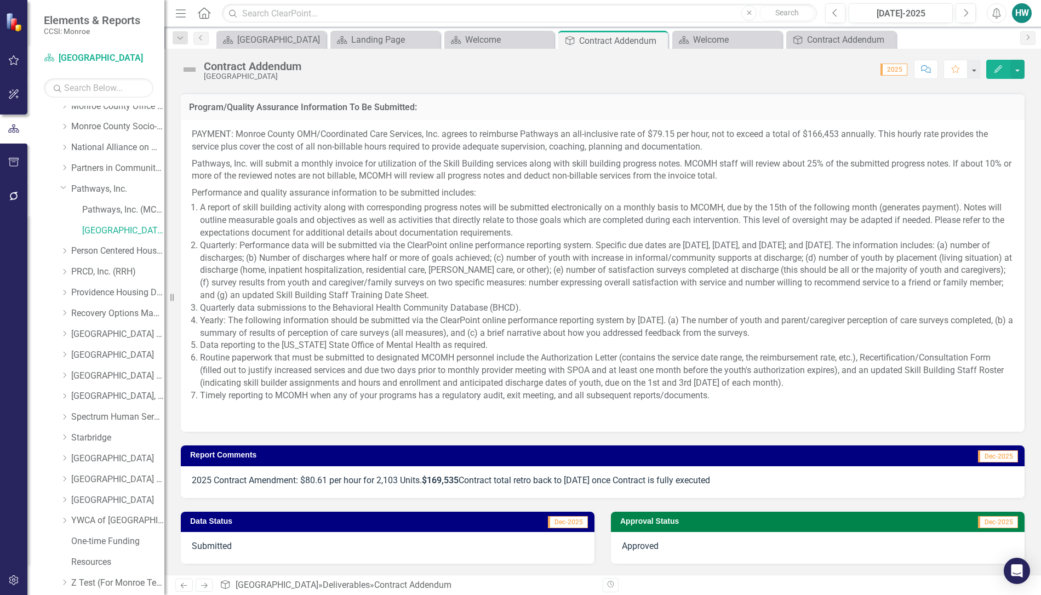
scroll to position [1096, 0]
click at [406, 480] on p "2025 Contract Amendment: $80.61 per hour for 2,103 Units. $169,535 Contract tot…" at bounding box center [603, 481] width 822 height 13
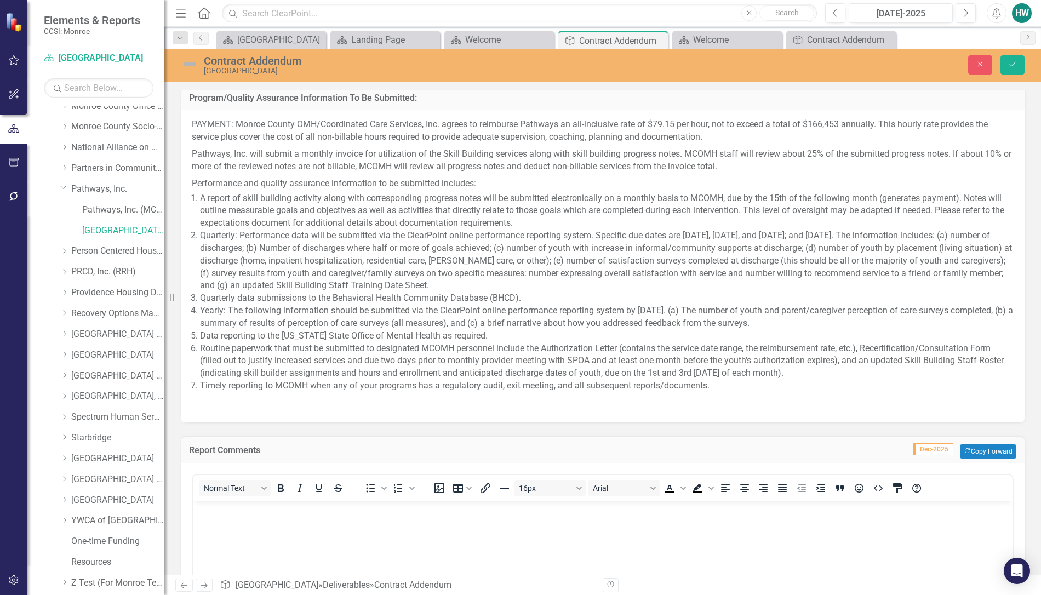
click at [406, 480] on div "<p>2025 Contract Amendment: $80.61 per hour for 2,103 Units. <strong>$169,535</…" at bounding box center [603, 598] width 844 height 271
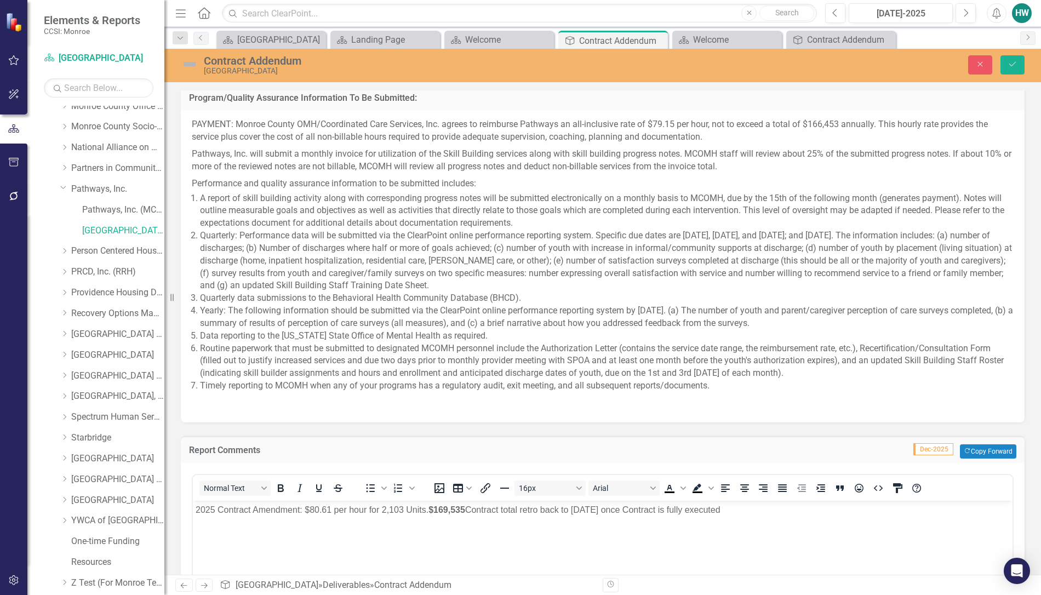
scroll to position [0, 0]
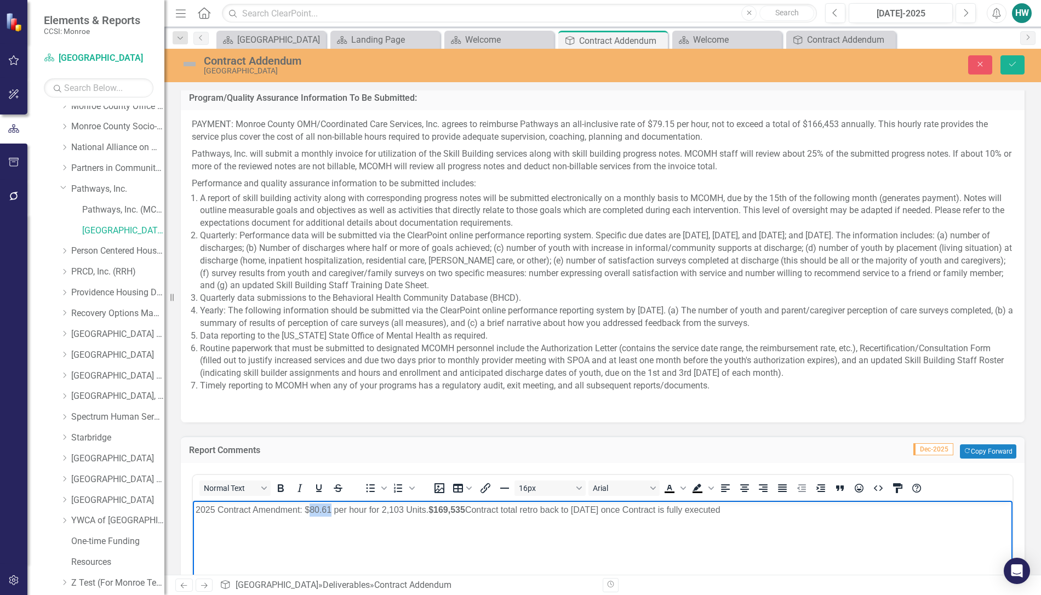
drag, startPoint x: 330, startPoint y: 509, endPoint x: 311, endPoint y: 509, distance: 19.7
click at [311, 509] on p "2025 Contract Amendment: $80.61 per hour for 2,103 Units. $169,535 Contract tot…" at bounding box center [603, 509] width 814 height 13
drag, startPoint x: 466, startPoint y: 508, endPoint x: 442, endPoint y: 508, distance: 23.6
click at [442, 508] on strong "$169,535" at bounding box center [447, 509] width 37 height 9
click at [1012, 66] on icon "submit" at bounding box center [1012, 64] width 7 height 4
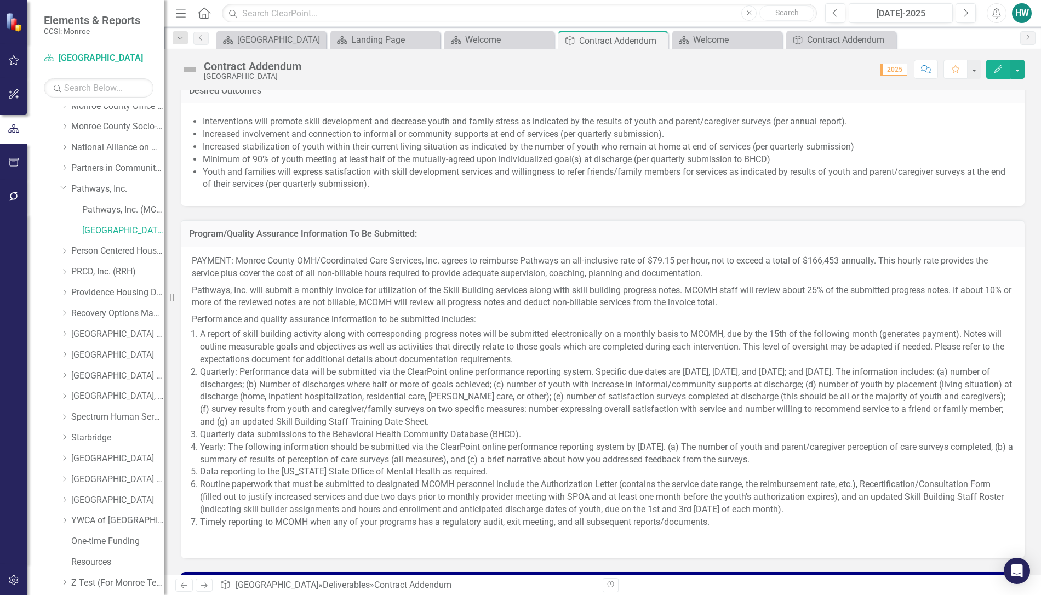
scroll to position [1096, 0]
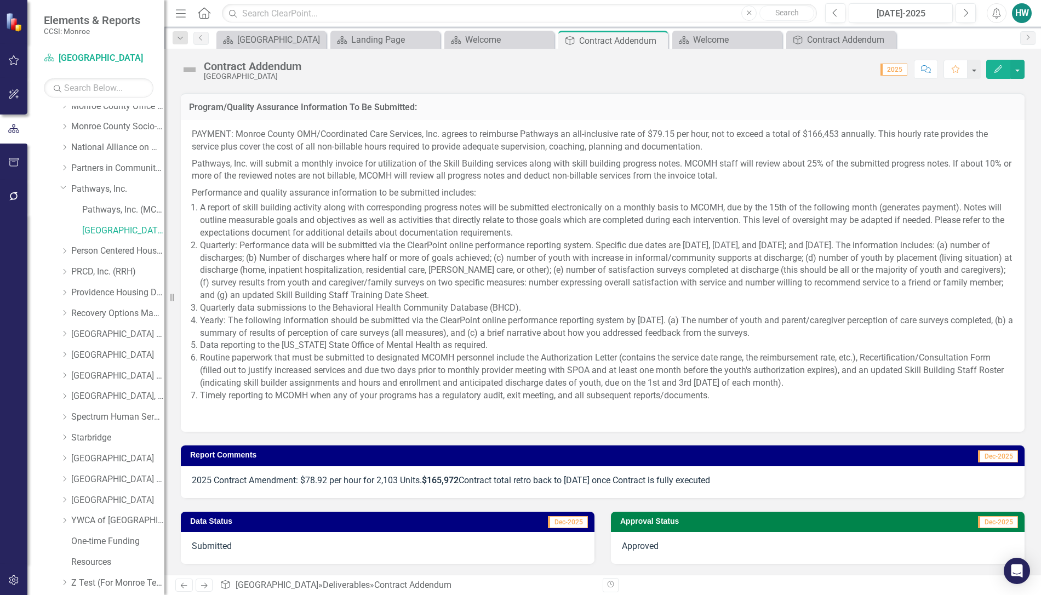
click at [728, 480] on p "2025 Contract Amendment: $78.92 per hour for 2,103 Units. $165,972 Contract tot…" at bounding box center [603, 481] width 822 height 13
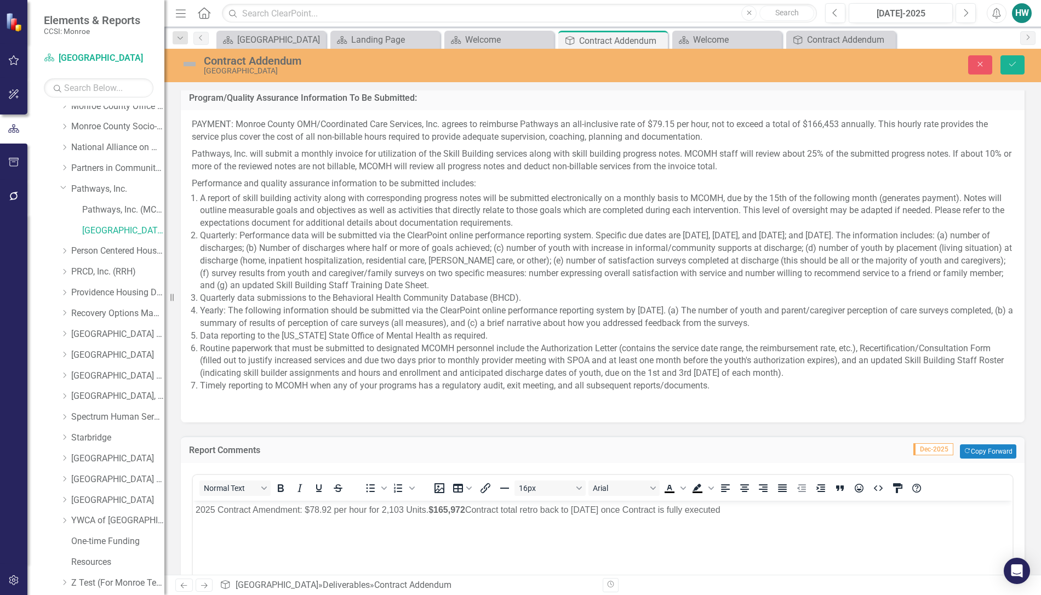
scroll to position [0, 0]
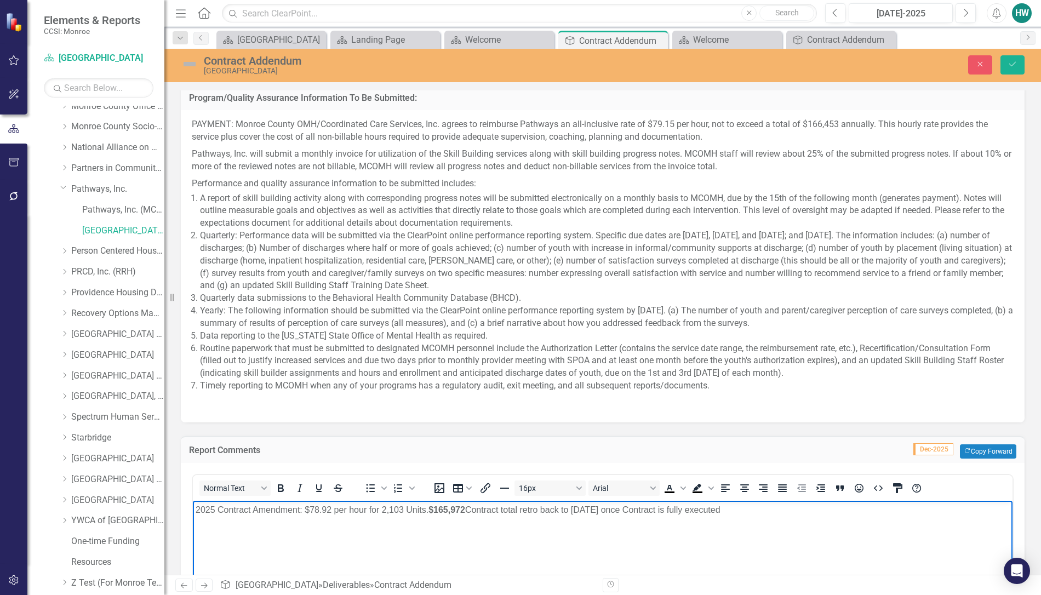
drag, startPoint x: 734, startPoint y: 509, endPoint x: 636, endPoint y: 509, distance: 98.6
click at [636, 509] on p "2025 Contract Amendment: $78.92 per hour for 2,103 Units. $165,972 Contract tot…" at bounding box center [603, 509] width 814 height 13
click at [279, 493] on icon "Bold" at bounding box center [280, 488] width 13 height 13
click at [1011, 65] on icon "Save" at bounding box center [1013, 64] width 10 height 8
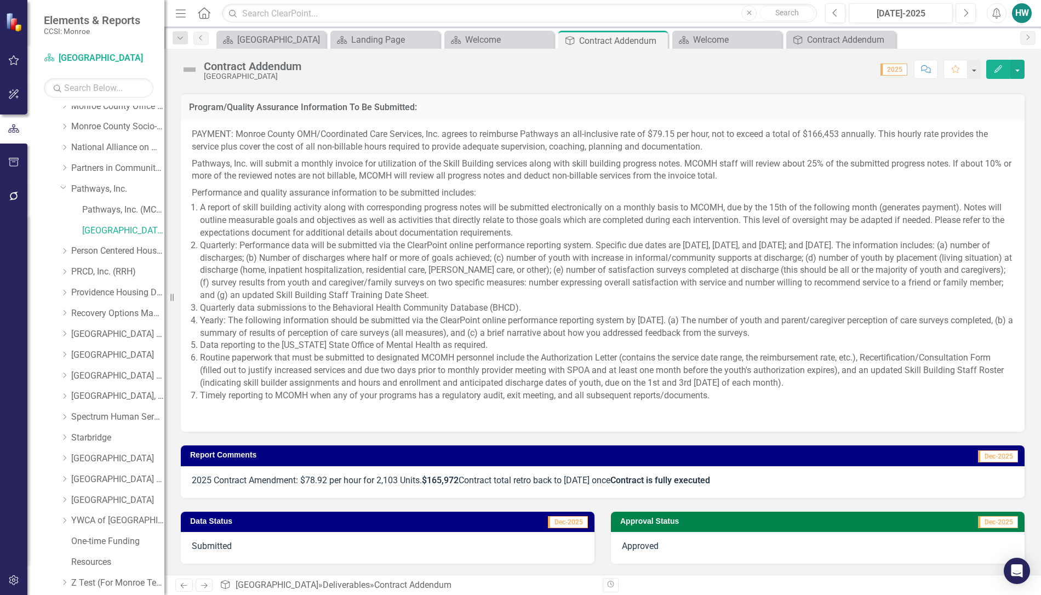
scroll to position [1096, 0]
click at [644, 479] on strong "Contract is fully executed" at bounding box center [660, 480] width 100 height 10
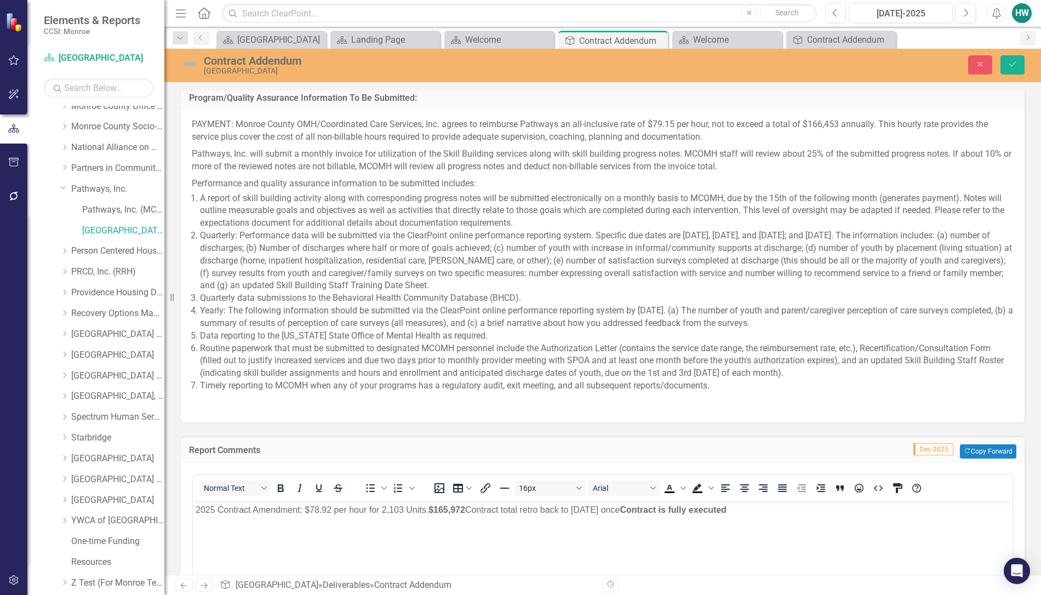
scroll to position [0, 0]
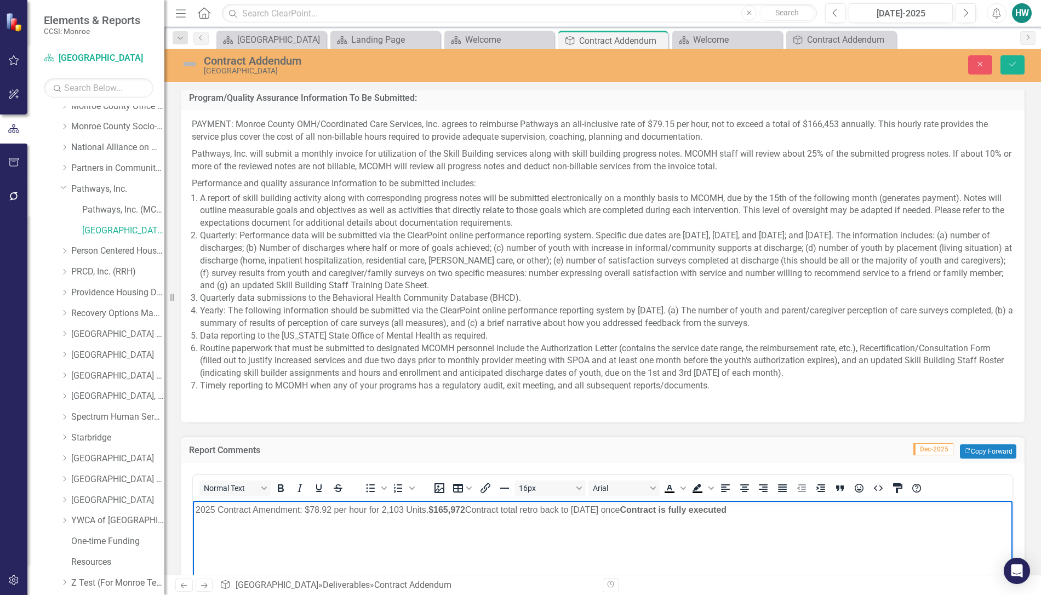
drag, startPoint x: 635, startPoint y: 509, endPoint x: 612, endPoint y: 509, distance: 23.0
click at [612, 509] on p "2025 Contract Amendment: $78.92 per hour for 2,103 Units. $165,972 Contract tot…" at bounding box center [603, 509] width 814 height 13
click at [282, 492] on icon "Bold" at bounding box center [281, 488] width 6 height 8
click at [756, 511] on p "2025 Contract Amendment: $78.92 per hour for 2,103 Units. $165,972 Contract tot…" at bounding box center [603, 509] width 814 height 13
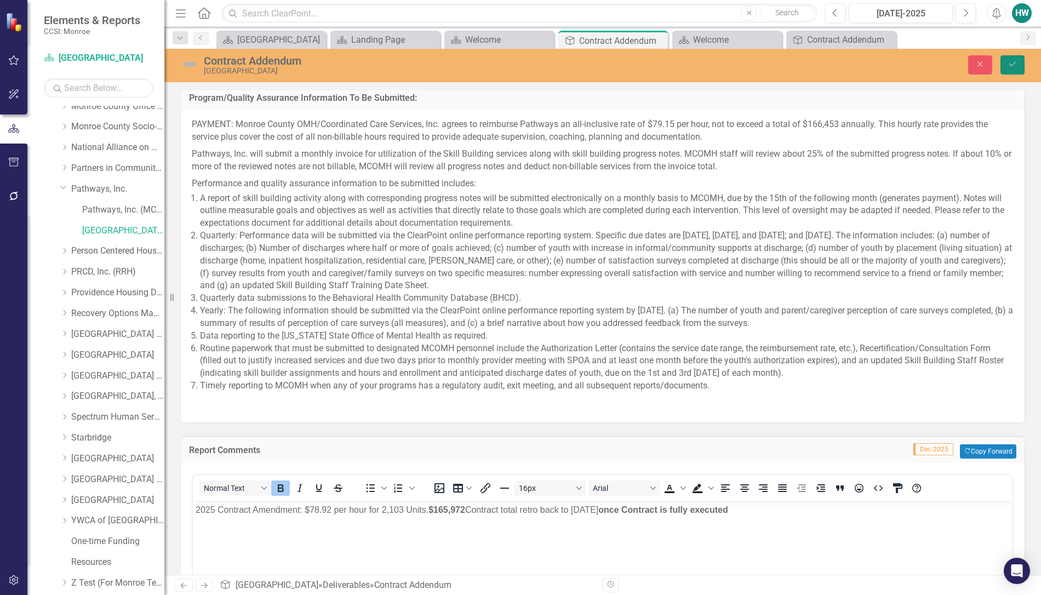
click at [1007, 59] on button "Save" at bounding box center [1013, 64] width 24 height 19
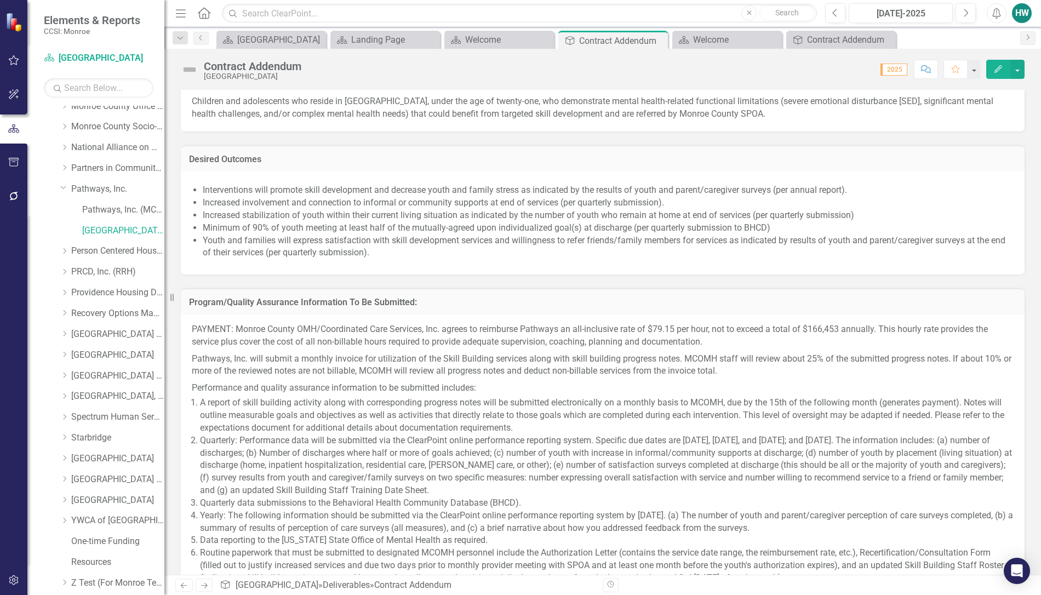
scroll to position [1096, 0]
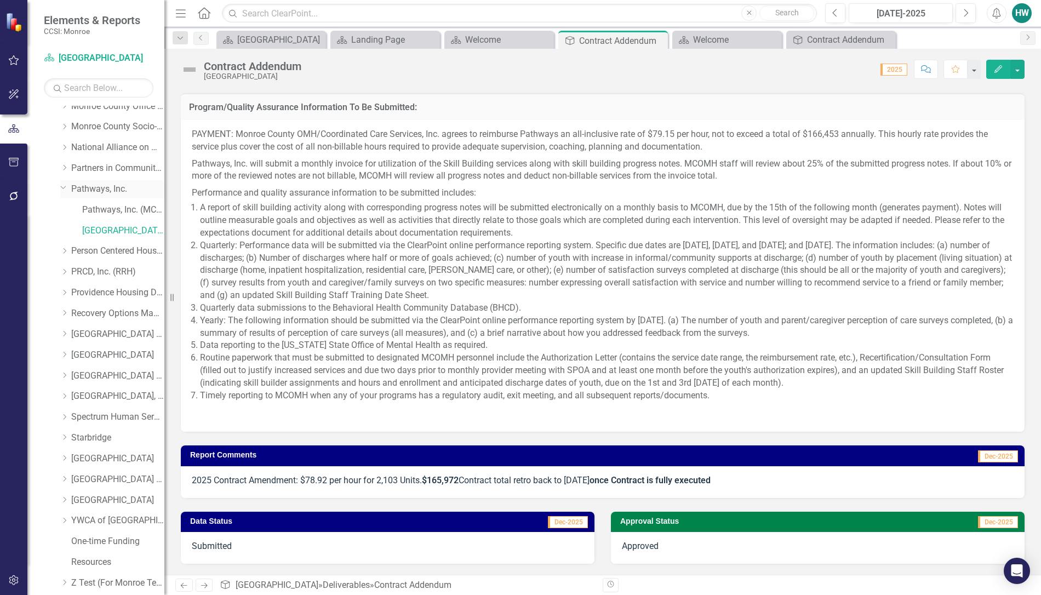
click at [65, 185] on icon "Dropdown" at bounding box center [63, 187] width 7 height 8
click at [65, 273] on icon "Dropdown" at bounding box center [64, 272] width 8 height 7
click at [122, 359] on link "[GEOGRAPHIC_DATA]" at bounding box center [123, 355] width 82 height 13
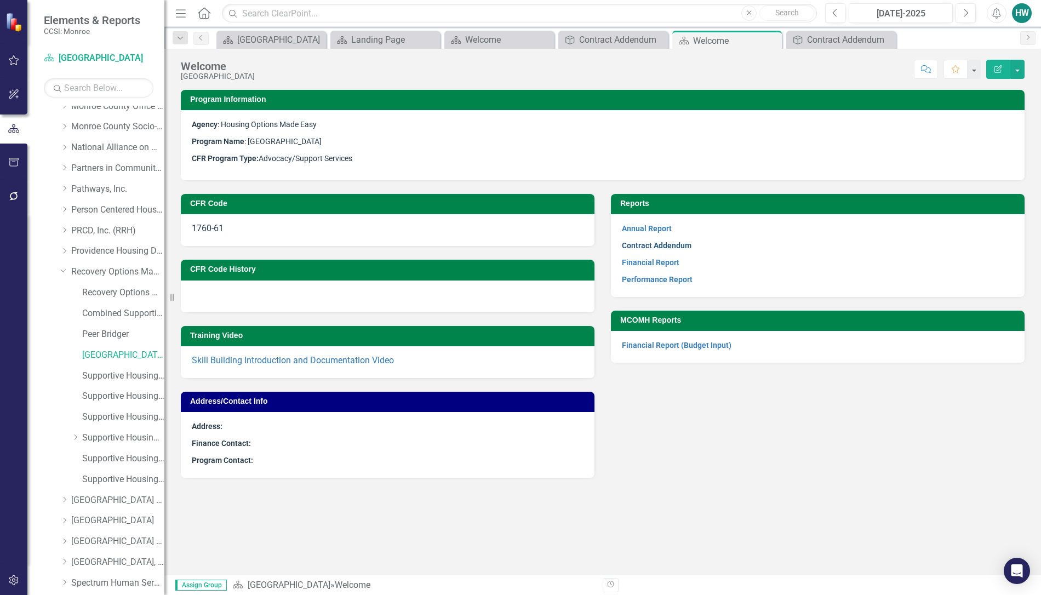
click at [659, 248] on link "Contract Addendum" at bounding box center [657, 245] width 70 height 9
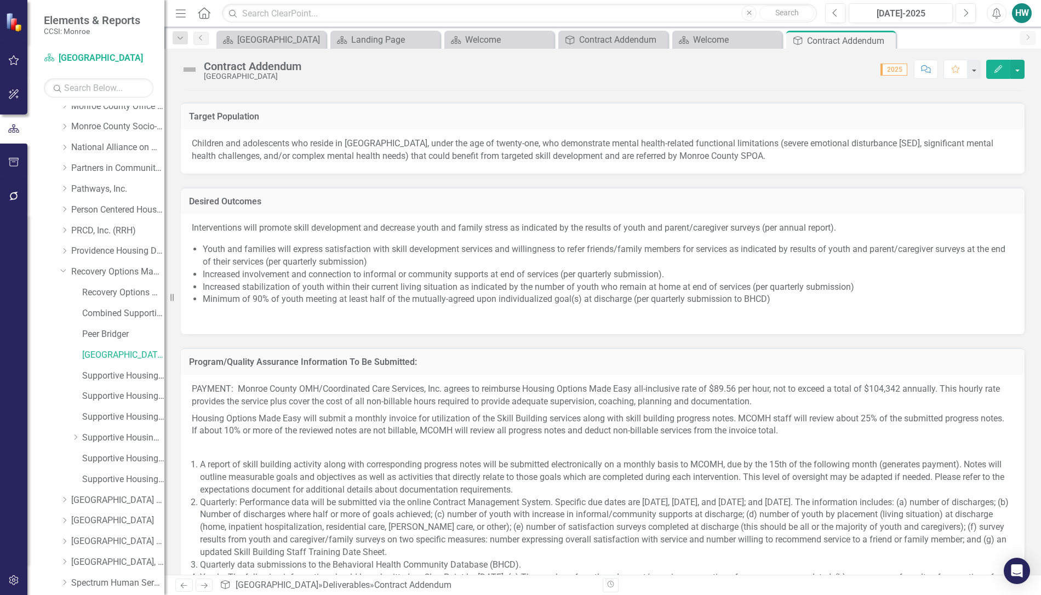
scroll to position [1226, 0]
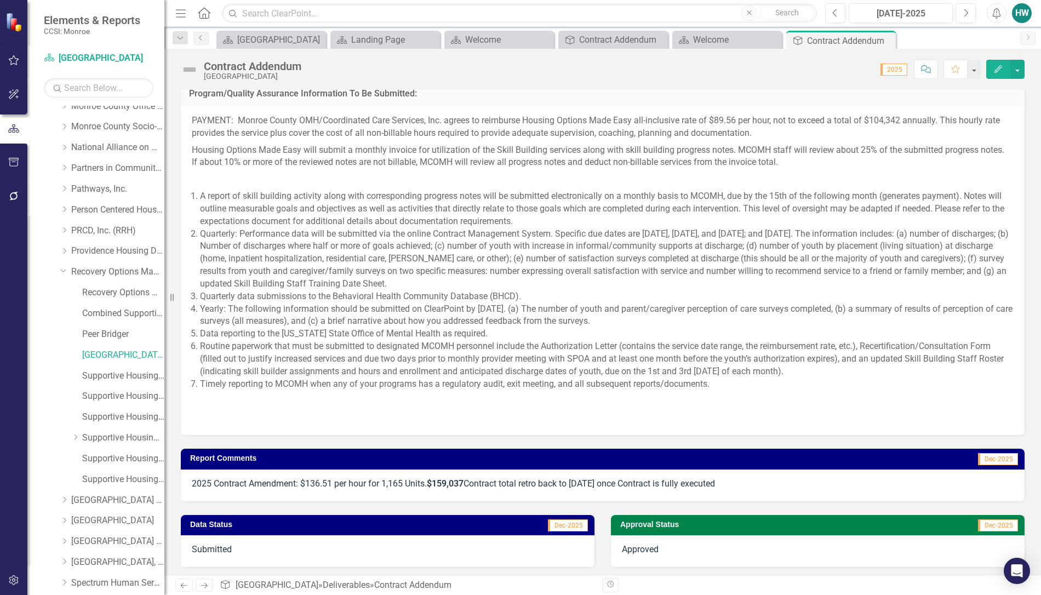
click at [741, 480] on p "2025 Contract Amendment: $136.51 per hour for 1,165 Units. $159,037 Contract to…" at bounding box center [603, 484] width 822 height 13
click at [744, 482] on p "2025 Contract Amendment: $136.51 per hour for 1,165 Units. $159,037 Contract to…" at bounding box center [603, 484] width 822 height 13
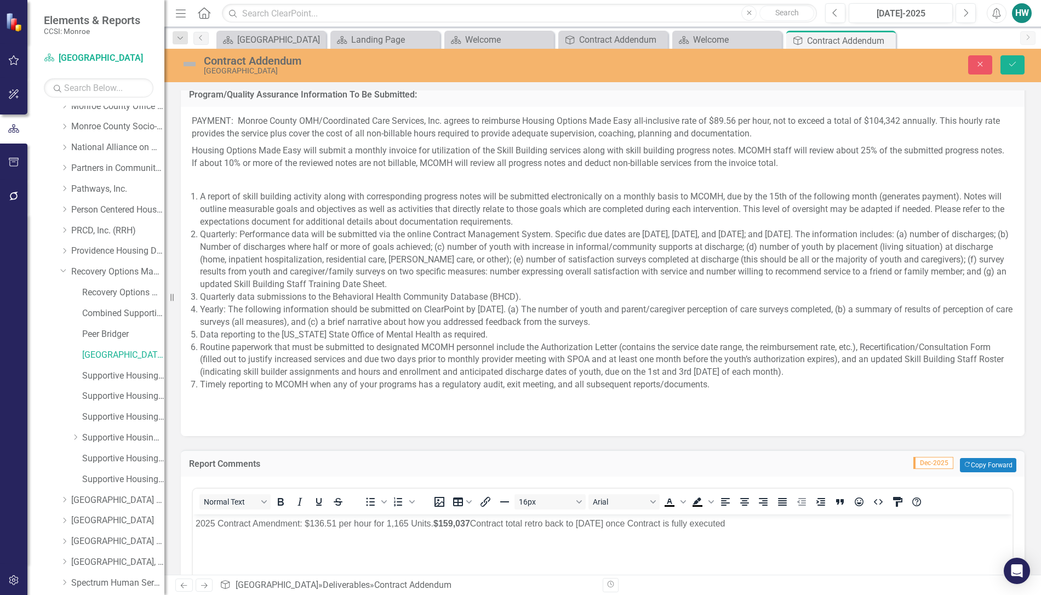
scroll to position [0, 0]
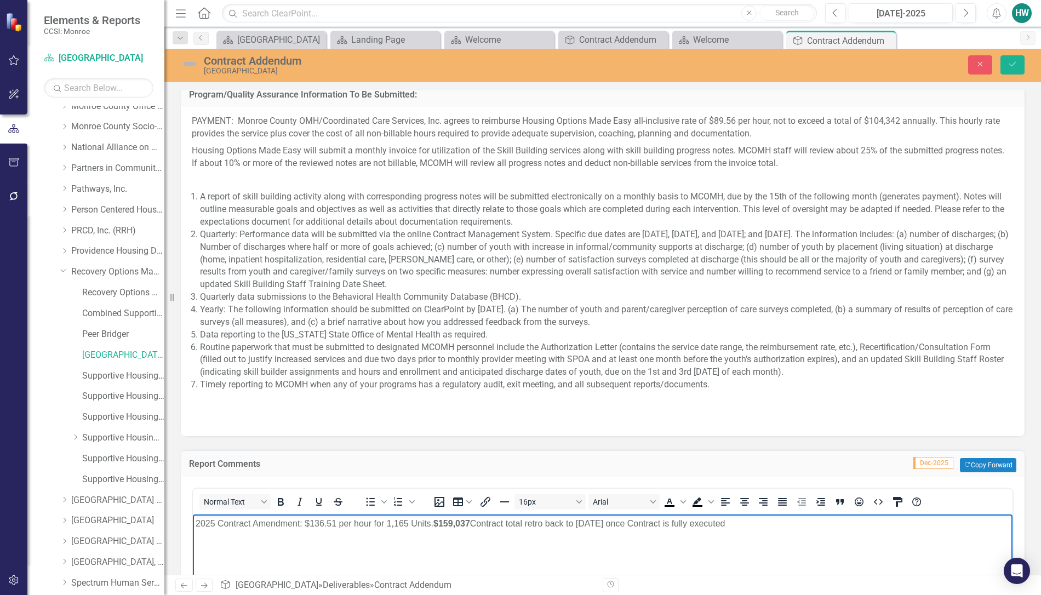
drag, startPoint x: 743, startPoint y: 527, endPoint x: 616, endPoint y: 531, distance: 126.1
click at [616, 531] on body "2025 Contract Amendment: $136.51 per hour for 1,165 Units. $159,037 Contract to…" at bounding box center [603, 596] width 820 height 164
click at [281, 495] on icon "Bold" at bounding box center [280, 501] width 13 height 13
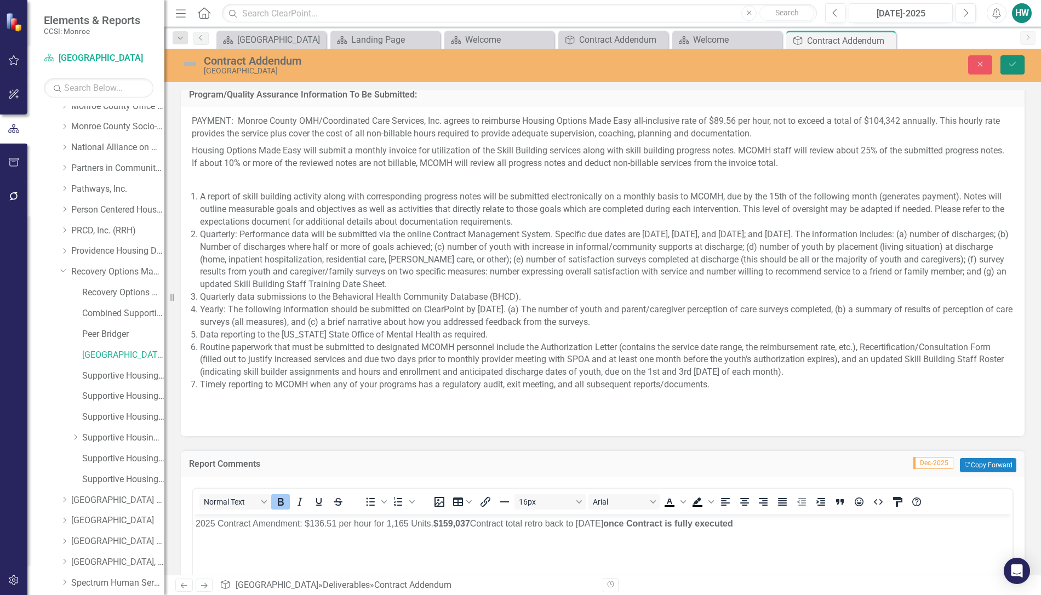
click at [1015, 67] on icon "Save" at bounding box center [1013, 64] width 10 height 8
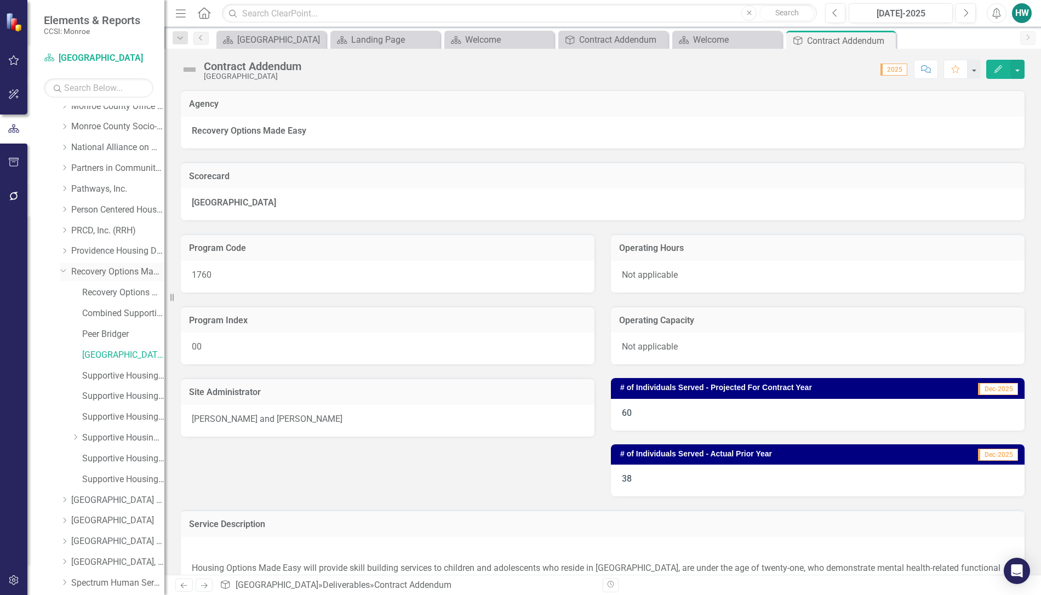
click at [61, 272] on icon "Dropdown" at bounding box center [63, 270] width 7 height 8
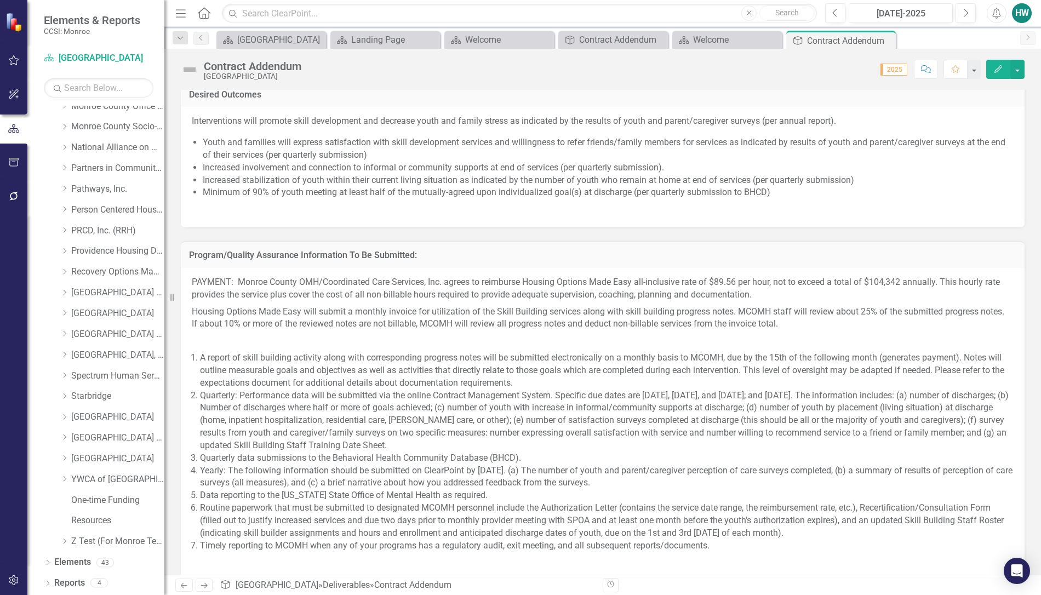
scroll to position [1226, 0]
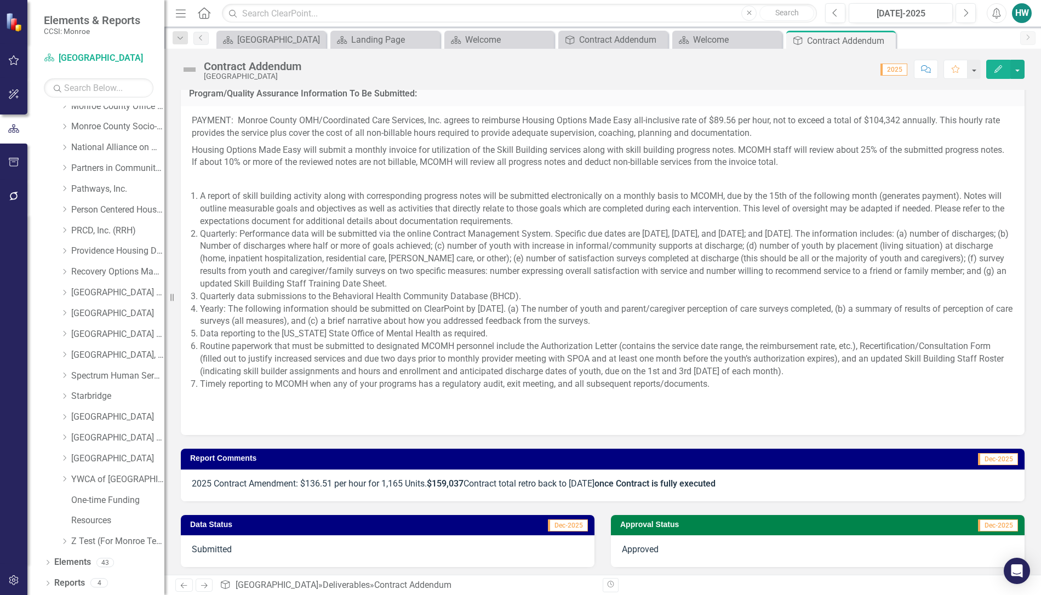
click at [648, 485] on strong "once Contract is fully executed" at bounding box center [655, 483] width 121 height 10
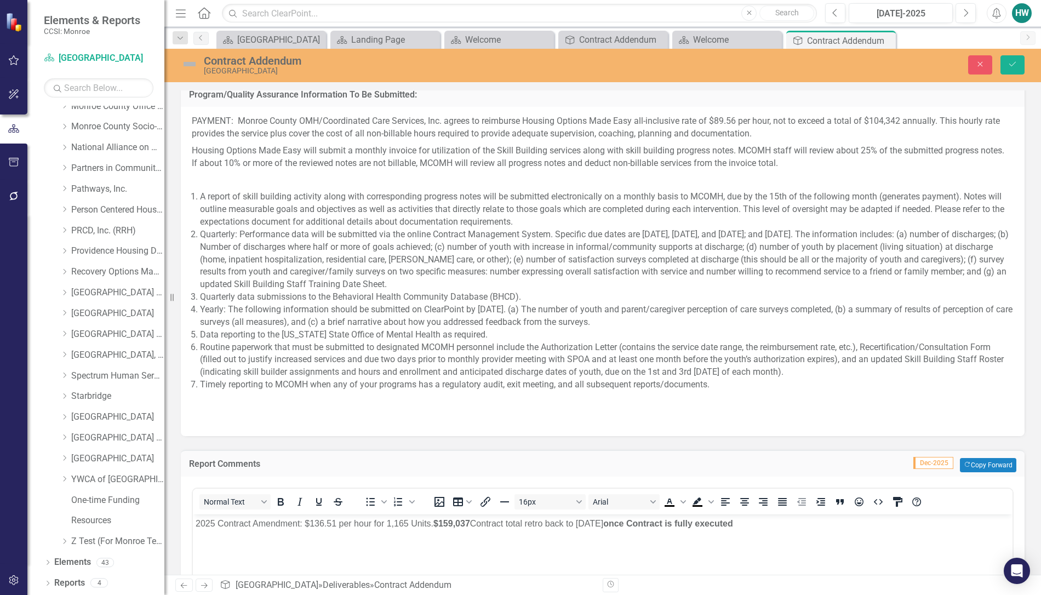
scroll to position [0, 0]
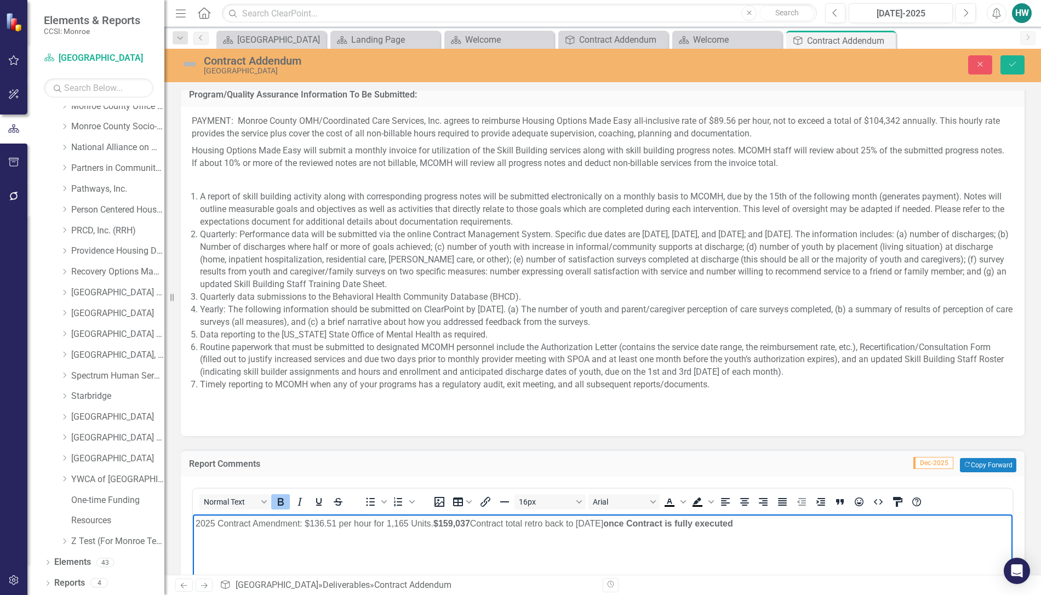
click at [642, 526] on strong "once Contract is fully executed" at bounding box center [668, 522] width 130 height 9
drag, startPoint x: 640, startPoint y: 524, endPoint x: 790, endPoint y: 532, distance: 150.3
click at [790, 532] on body "2025 Contract Amendment: $136.51 per hour for 1,165 Units. $159,037 Contract to…" at bounding box center [603, 596] width 820 height 164
click at [318, 496] on icon "Underline" at bounding box center [318, 501] width 13 height 13
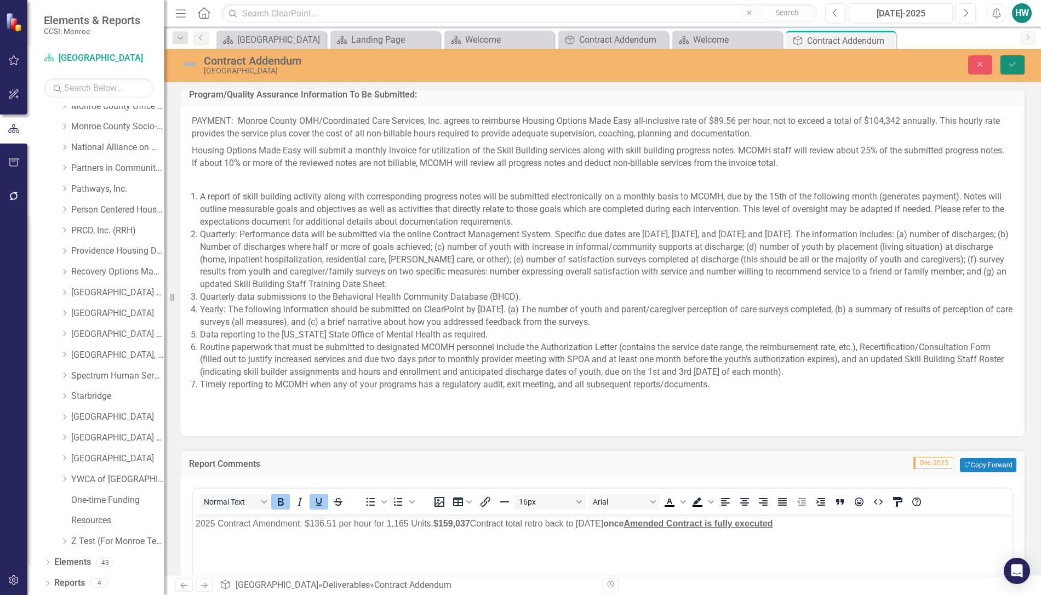
click at [1015, 66] on icon "Save" at bounding box center [1013, 64] width 10 height 8
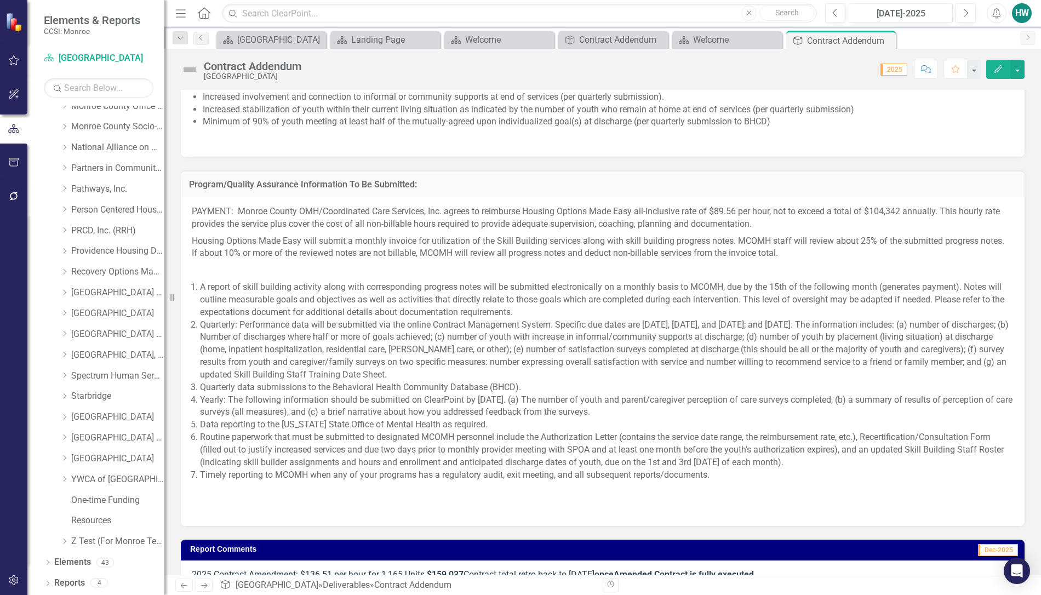
scroll to position [1226, 0]
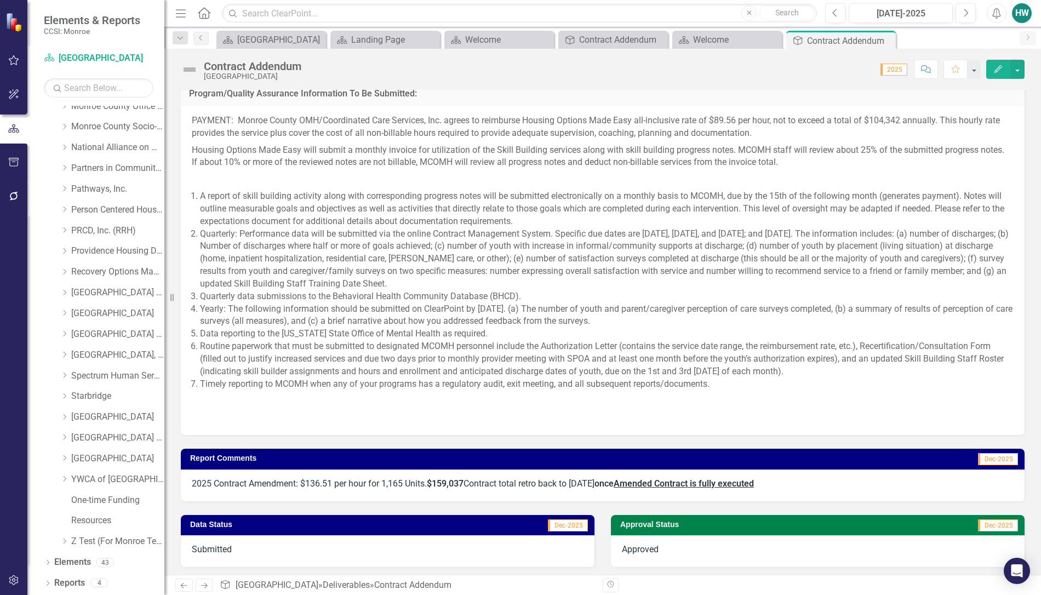
click at [632, 480] on strong "once Amended Contract is fully executed" at bounding box center [674, 483] width 159 height 10
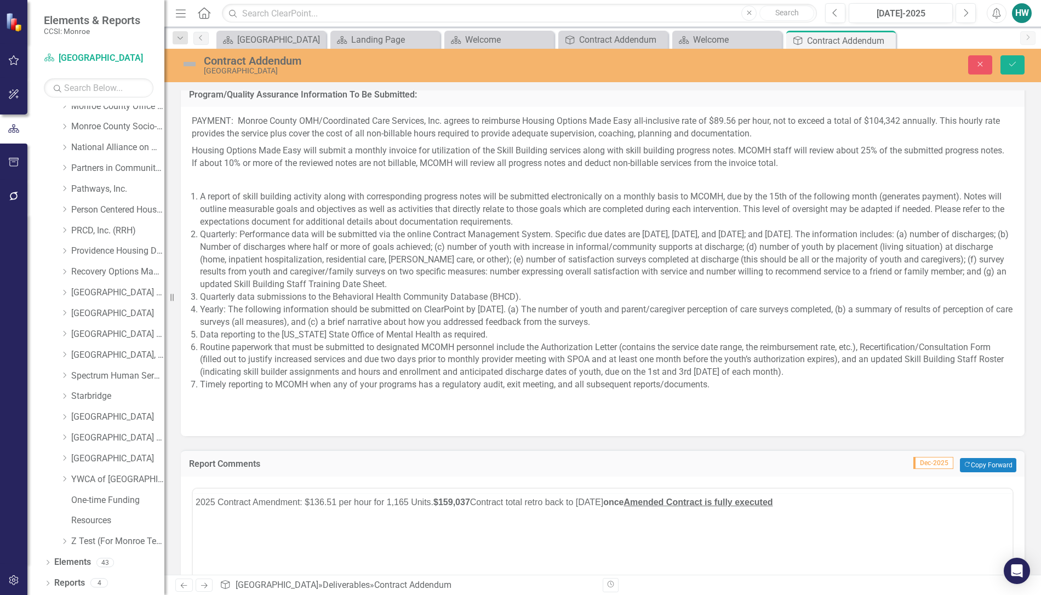
scroll to position [0, 0]
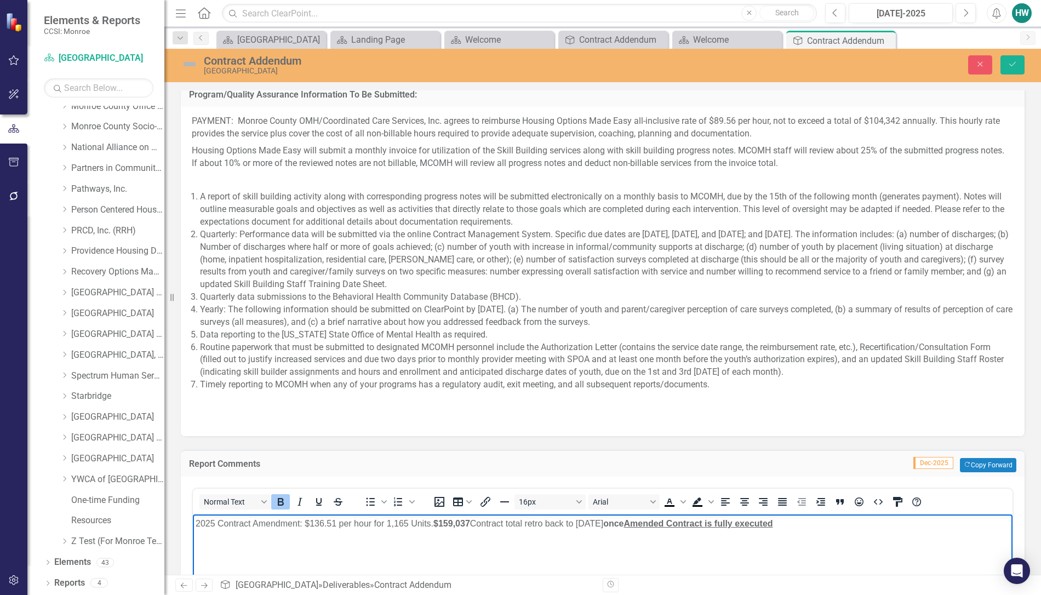
drag, startPoint x: 618, startPoint y: 523, endPoint x: 641, endPoint y: 524, distance: 22.5
click at [641, 524] on strong "once Amended Contract is fully executed" at bounding box center [687, 522] width 169 height 9
click at [314, 501] on icon "Underline" at bounding box center [318, 501] width 13 height 13
click at [800, 527] on p "2025 Contract Amendment: $136.51 per hour for 1,165 Units. $159,037 Contract to…" at bounding box center [603, 523] width 814 height 13
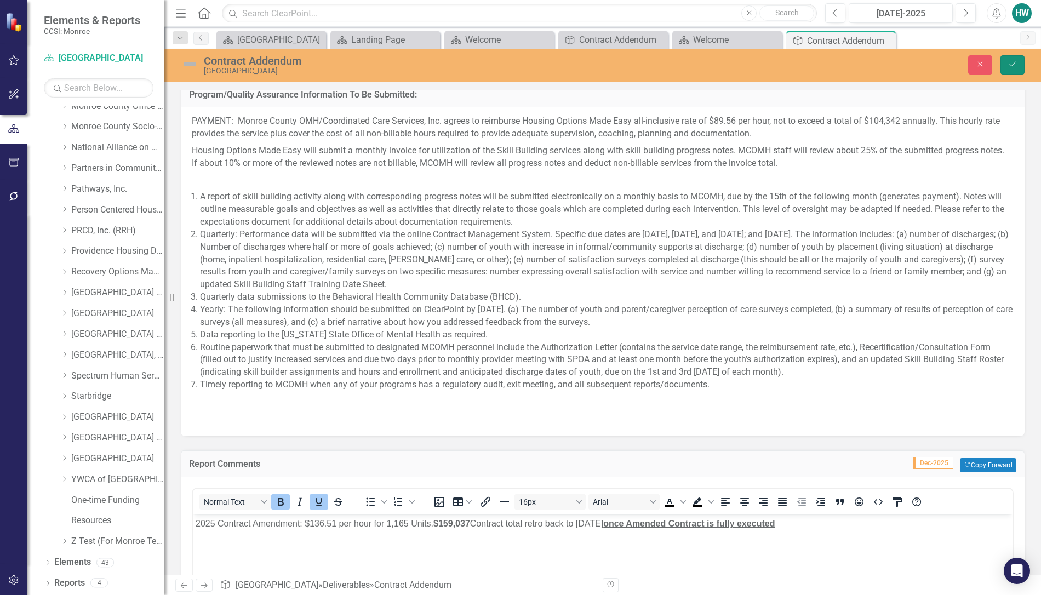
click at [1020, 68] on button "Save" at bounding box center [1013, 64] width 24 height 19
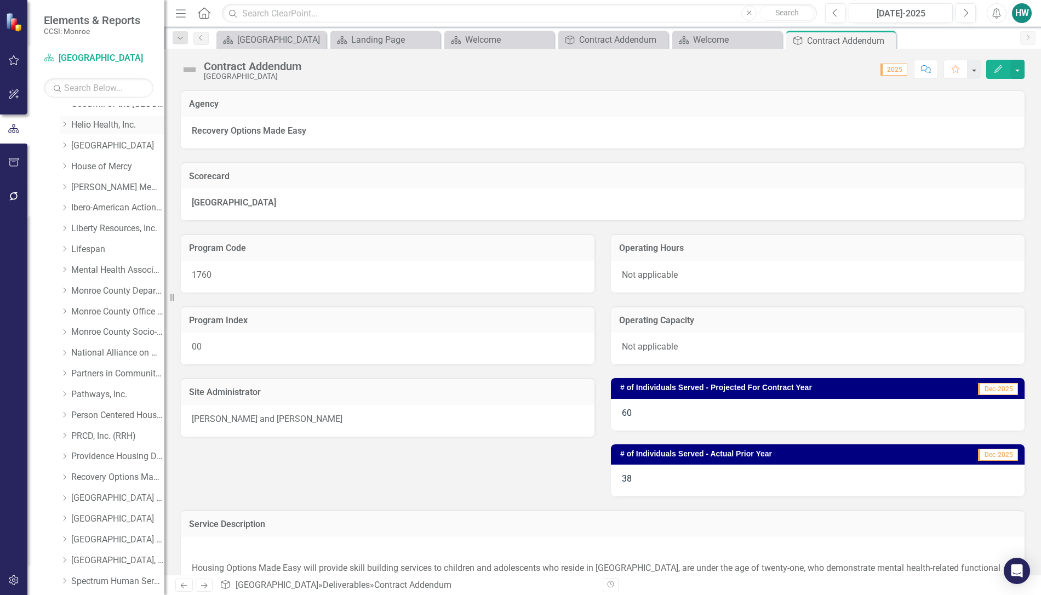
scroll to position [122, 0]
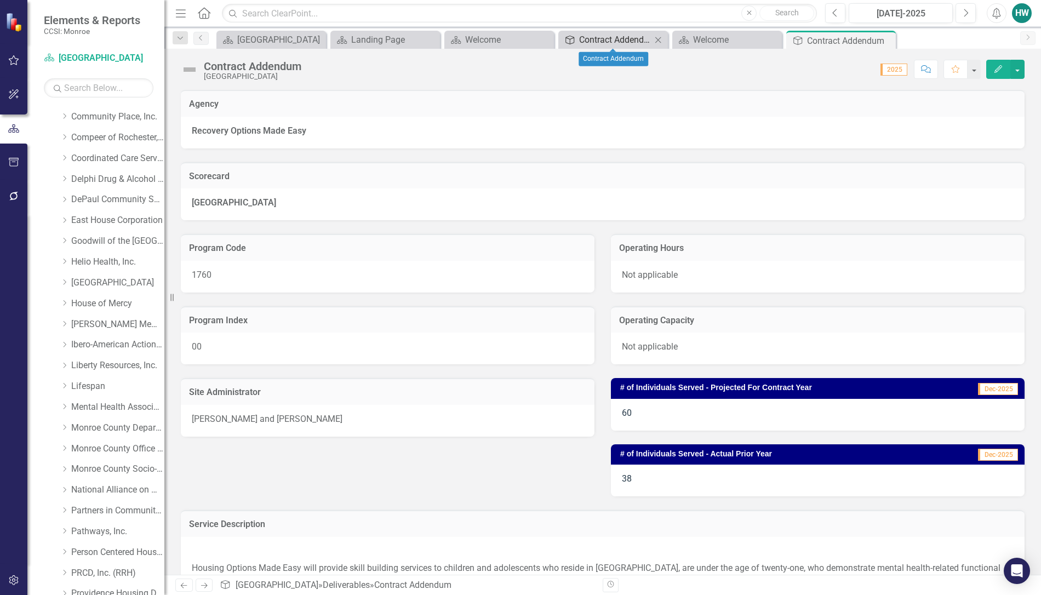
click at [609, 41] on div "Contract Addendum" at bounding box center [615, 40] width 72 height 14
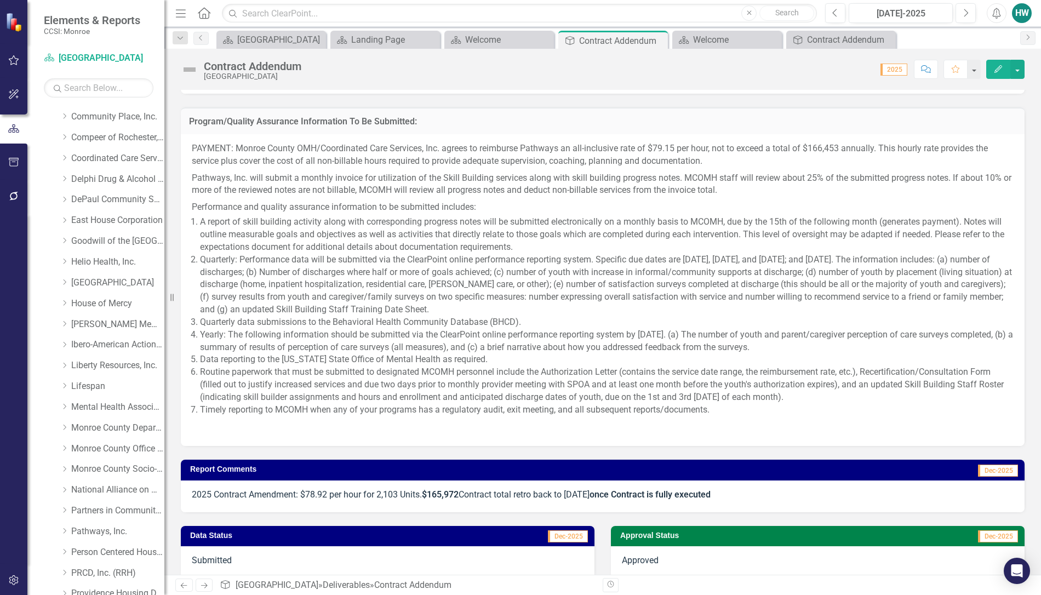
scroll to position [1096, 0]
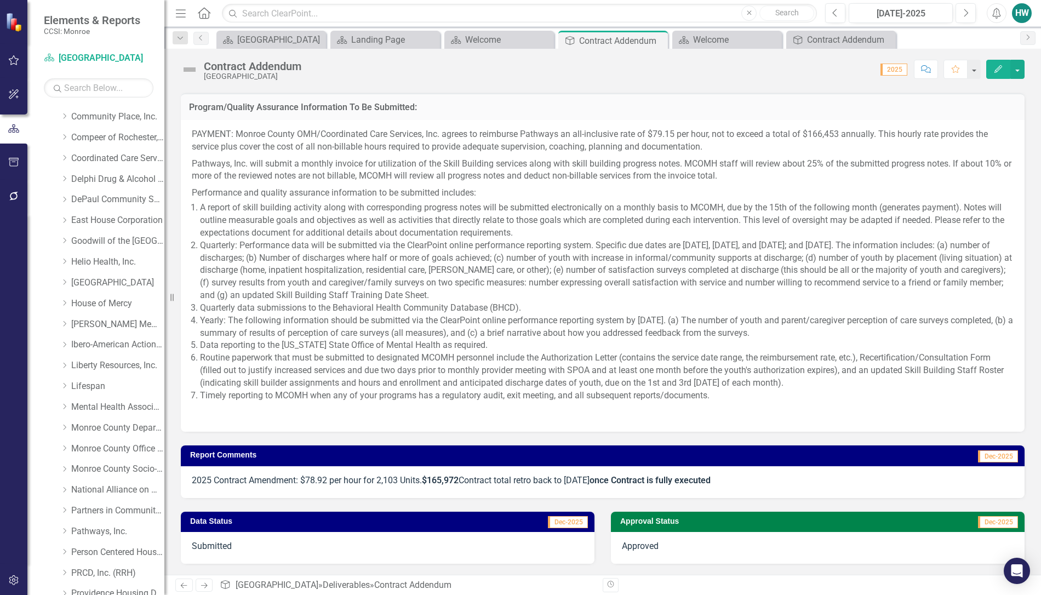
click at [633, 480] on strong "once Contract is fully executed" at bounding box center [650, 480] width 121 height 10
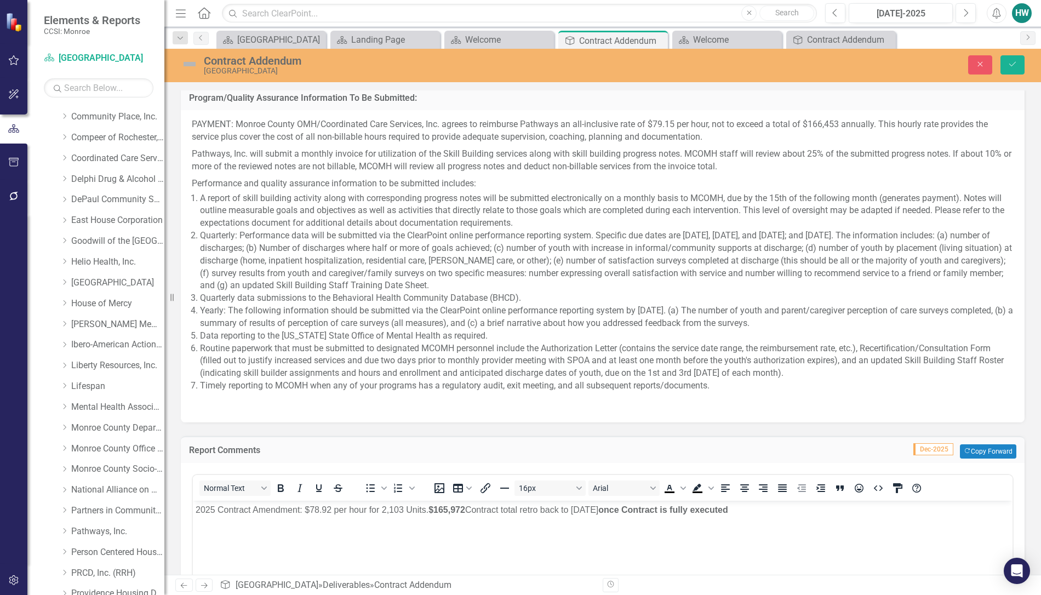
scroll to position [0, 0]
click at [637, 515] on p "2025 Contract Amendment: $78.92 per hour for 2,103 Units. $165,972 Contract tot…" at bounding box center [603, 509] width 814 height 13
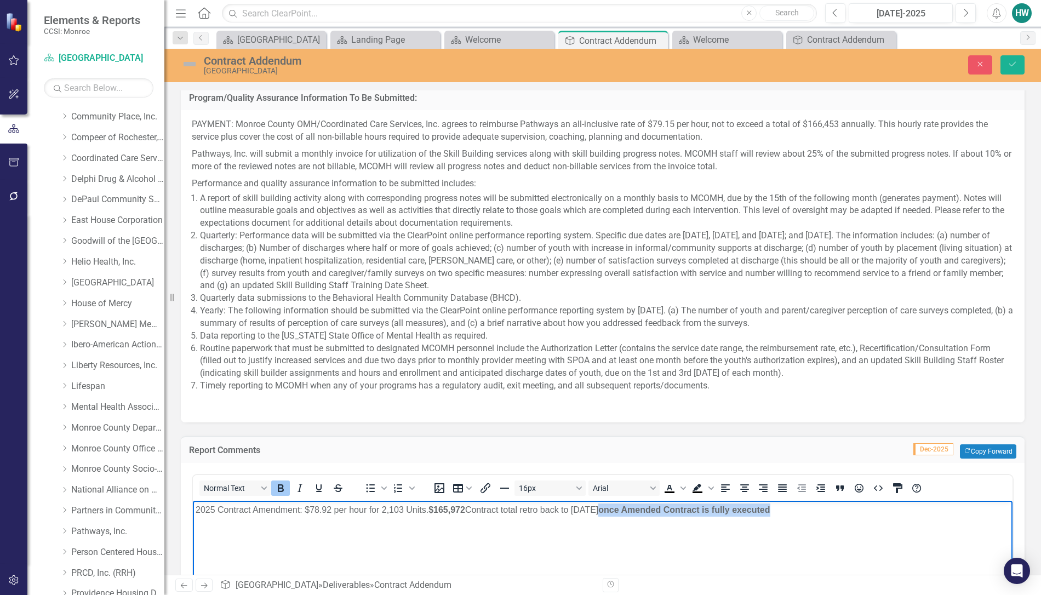
drag, startPoint x: 791, startPoint y: 509, endPoint x: 612, endPoint y: 511, distance: 178.7
click at [612, 511] on p "2025 Contract Amendment: $78.92 per hour for 2,103 Units. $165,972 Contract tot…" at bounding box center [603, 509] width 814 height 13
click at [312, 494] on icon "Underline" at bounding box center [318, 488] width 13 height 13
click at [785, 515] on p "2025 Contract Amendment: $78.92 per hour for 2,103 Units. $165,972 Contract tot…" at bounding box center [603, 509] width 814 height 13
click at [1013, 64] on icon "Save" at bounding box center [1013, 64] width 10 height 8
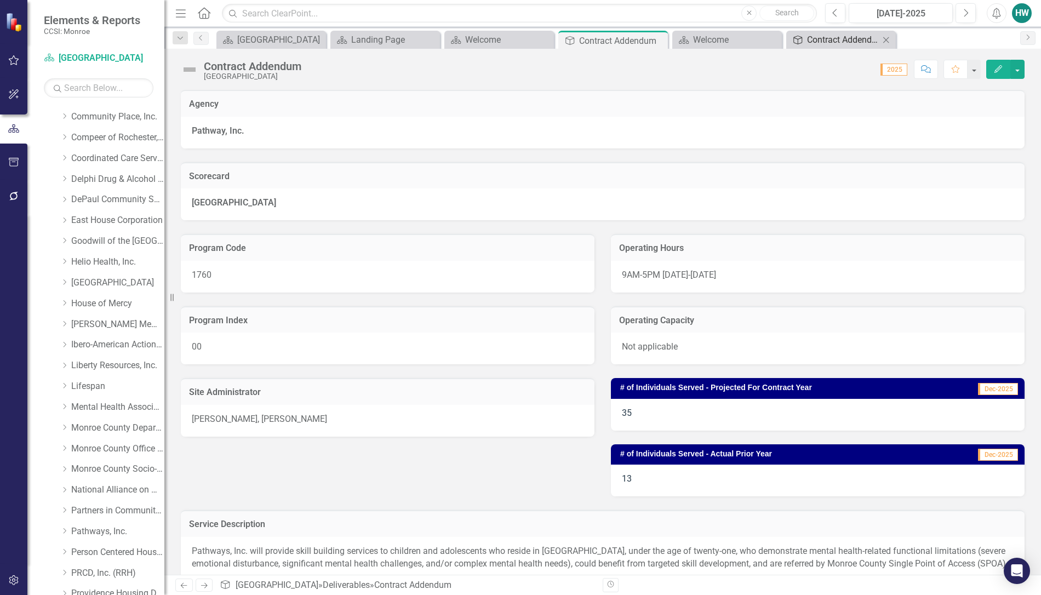
click at [847, 44] on div "Contract Addendum" at bounding box center [843, 40] width 72 height 14
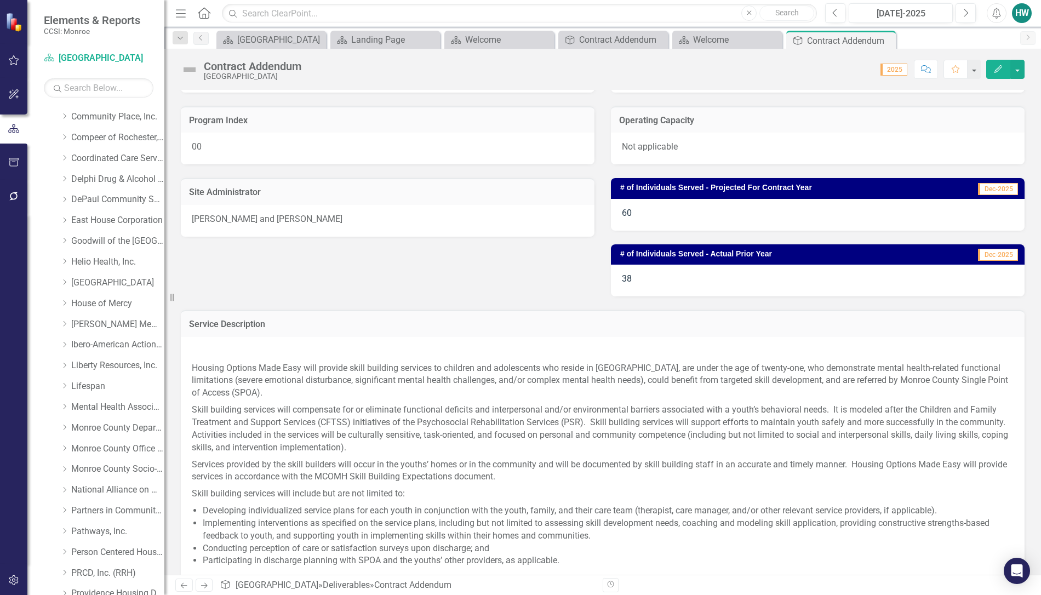
scroll to position [199, 0]
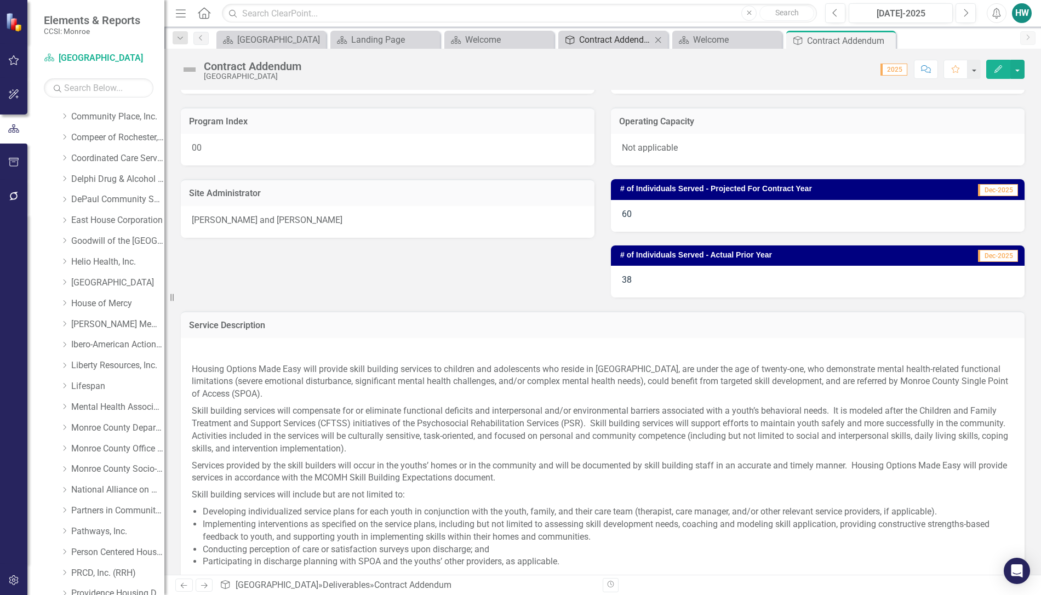
click at [604, 38] on div "Contract Addendum" at bounding box center [615, 40] width 72 height 14
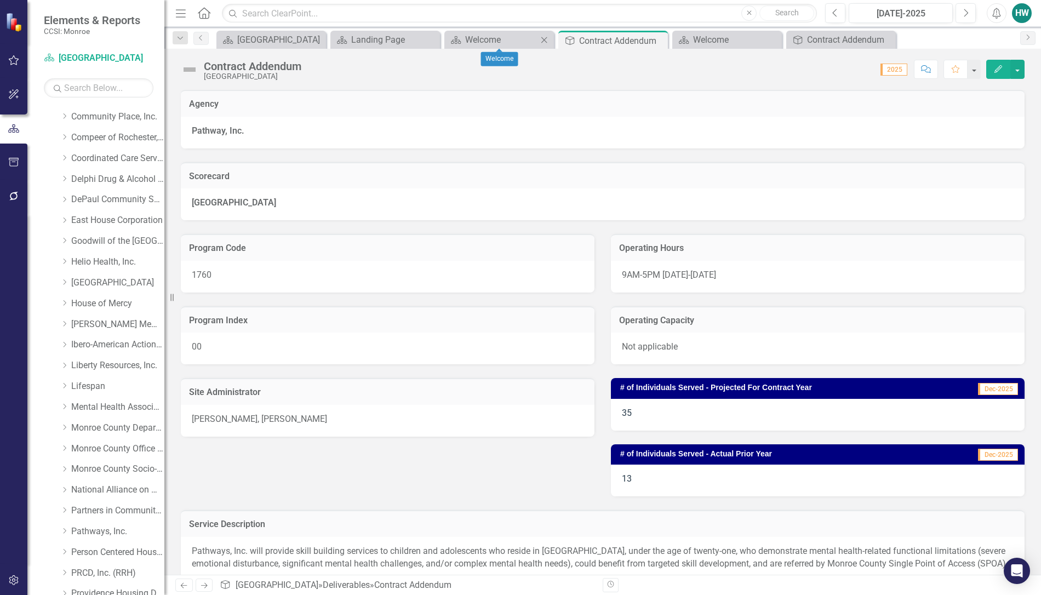
click at [546, 43] on icon "Close" at bounding box center [544, 40] width 11 height 9
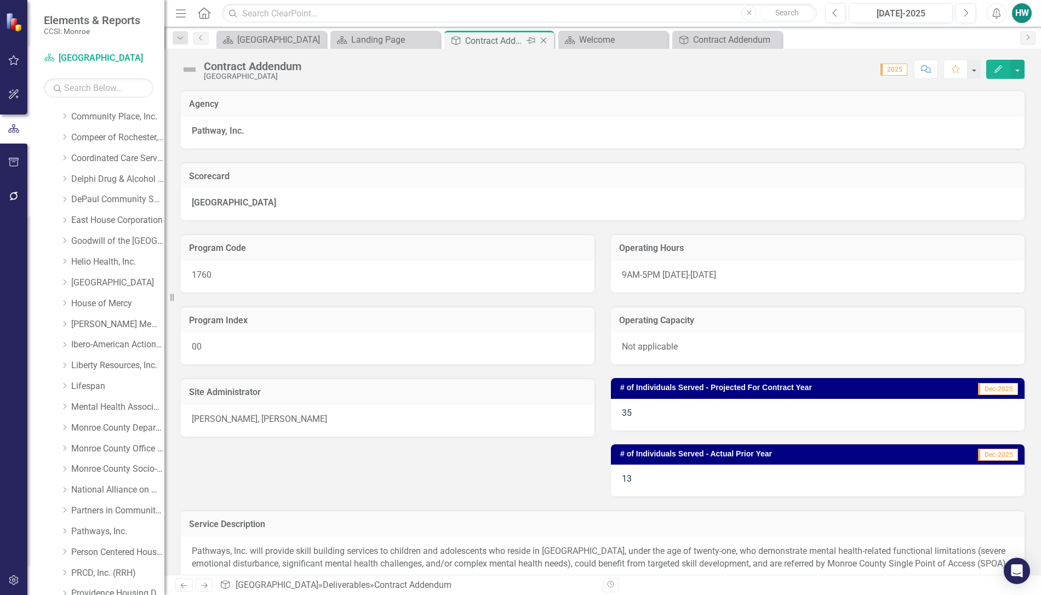
click at [546, 43] on icon at bounding box center [544, 41] width 6 height 6
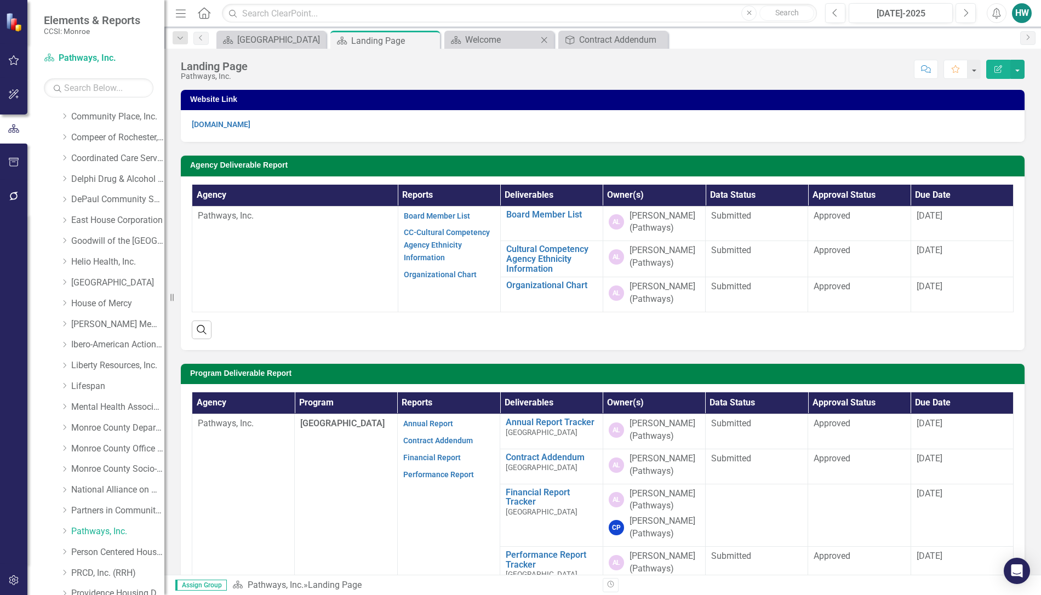
click at [543, 40] on icon "Close" at bounding box center [544, 40] width 11 height 9
click at [543, 39] on icon "Close" at bounding box center [544, 40] width 11 height 9
